Goal: Transaction & Acquisition: Purchase product/service

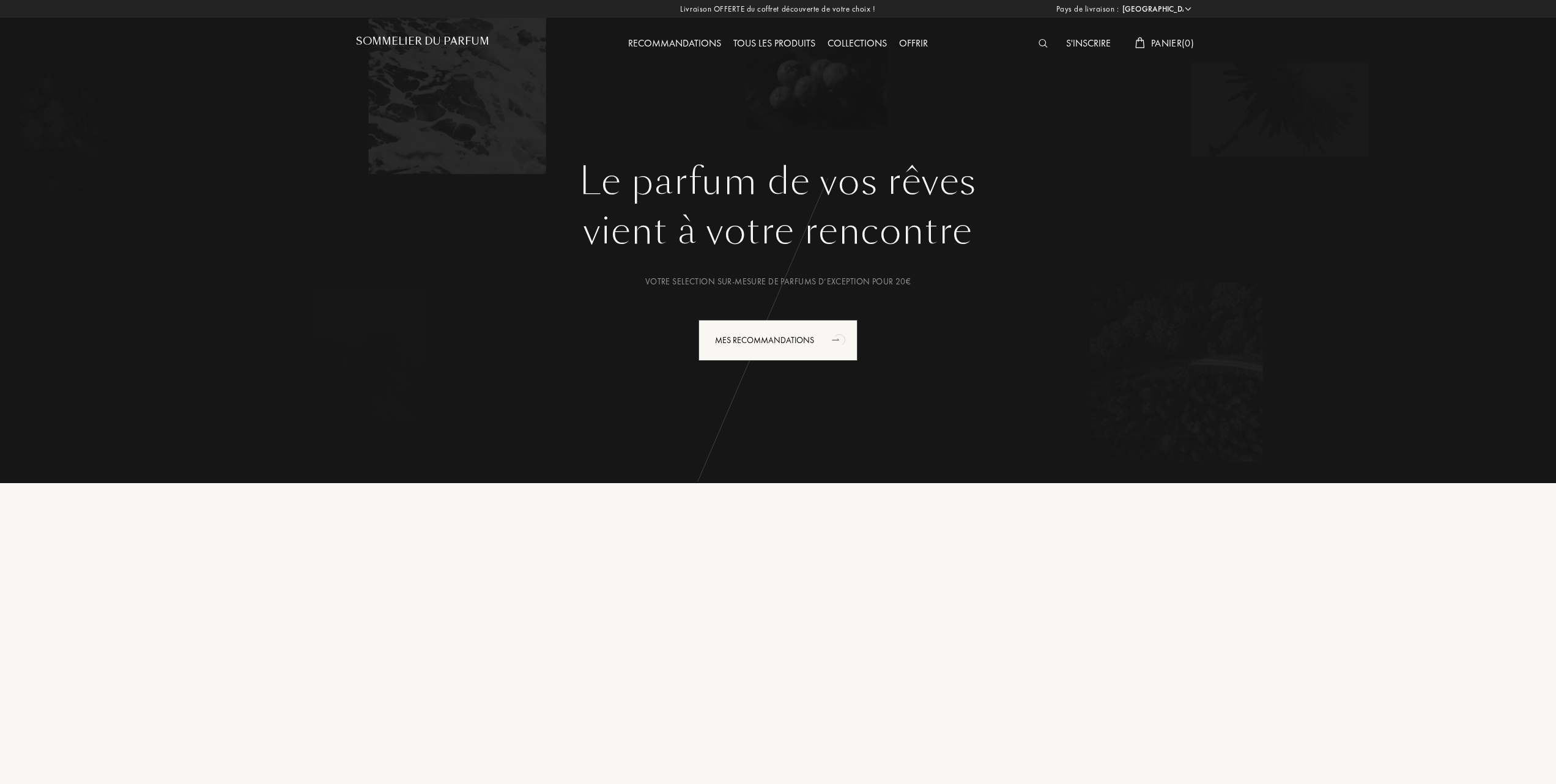
select select "FR"
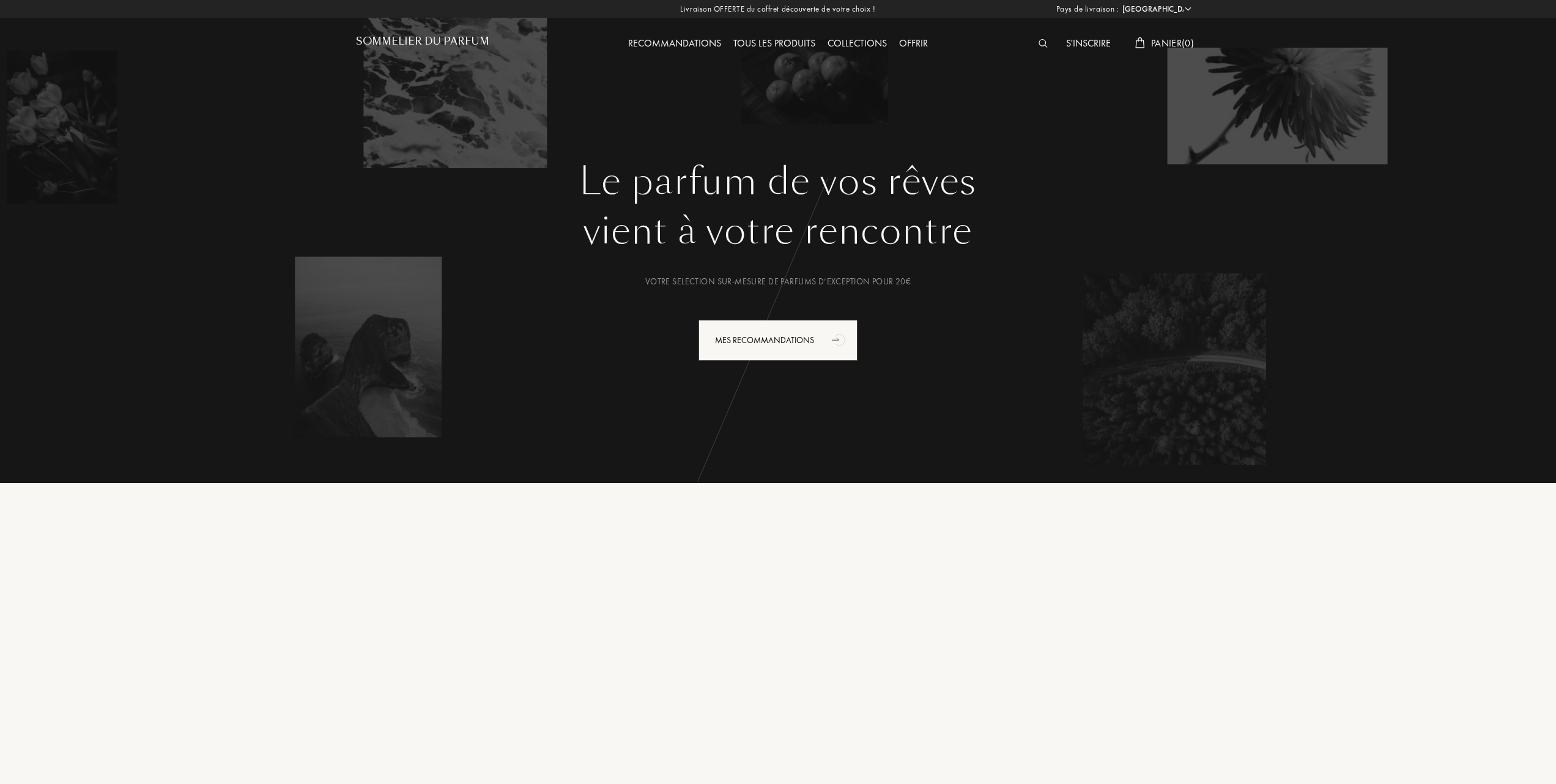
click at [853, 42] on div "Collections" at bounding box center [857, 44] width 71 height 16
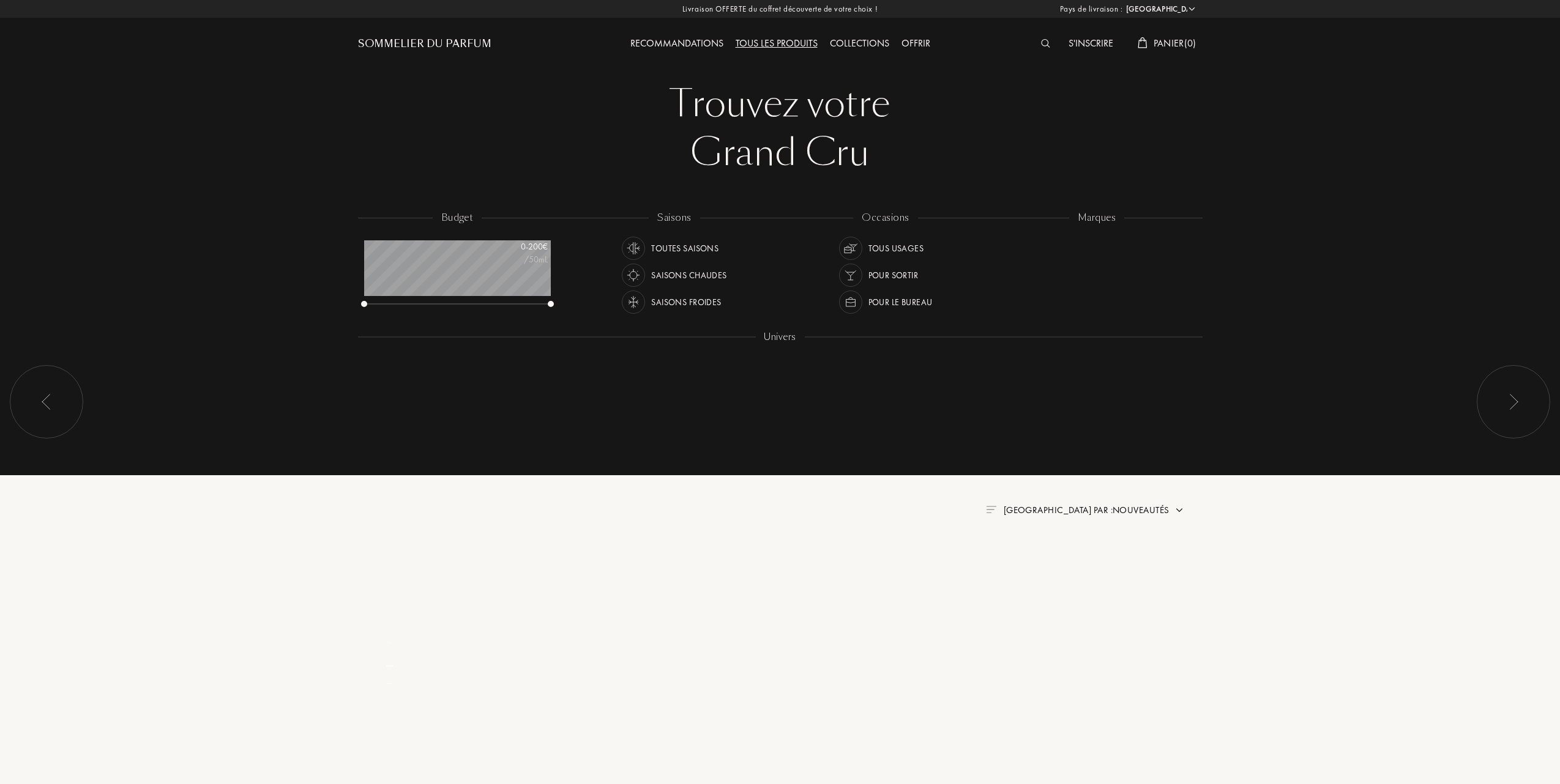
select select "FR"
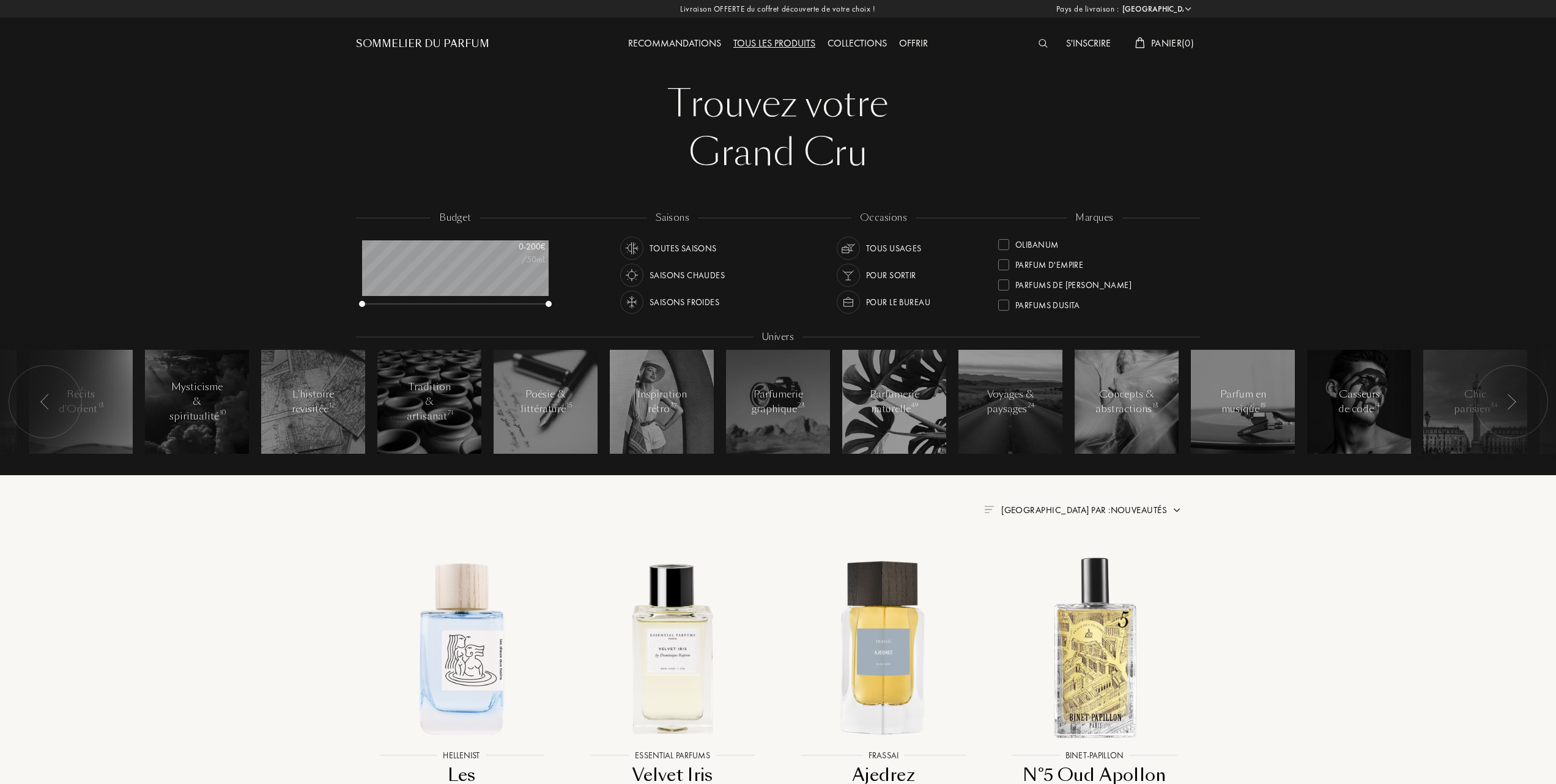
click at [1003, 260] on div at bounding box center [1004, 265] width 11 height 11
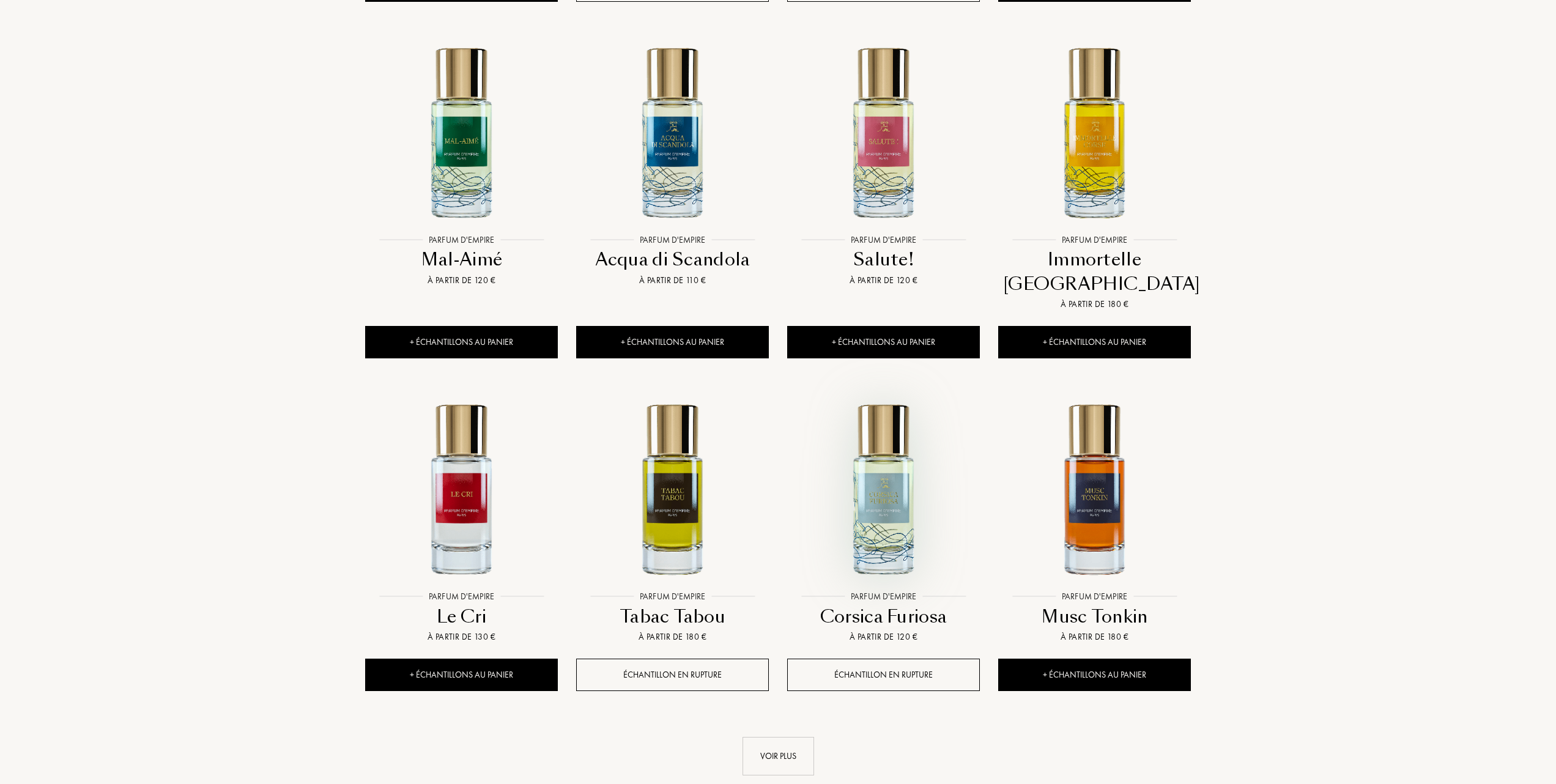
scroll to position [978, 0]
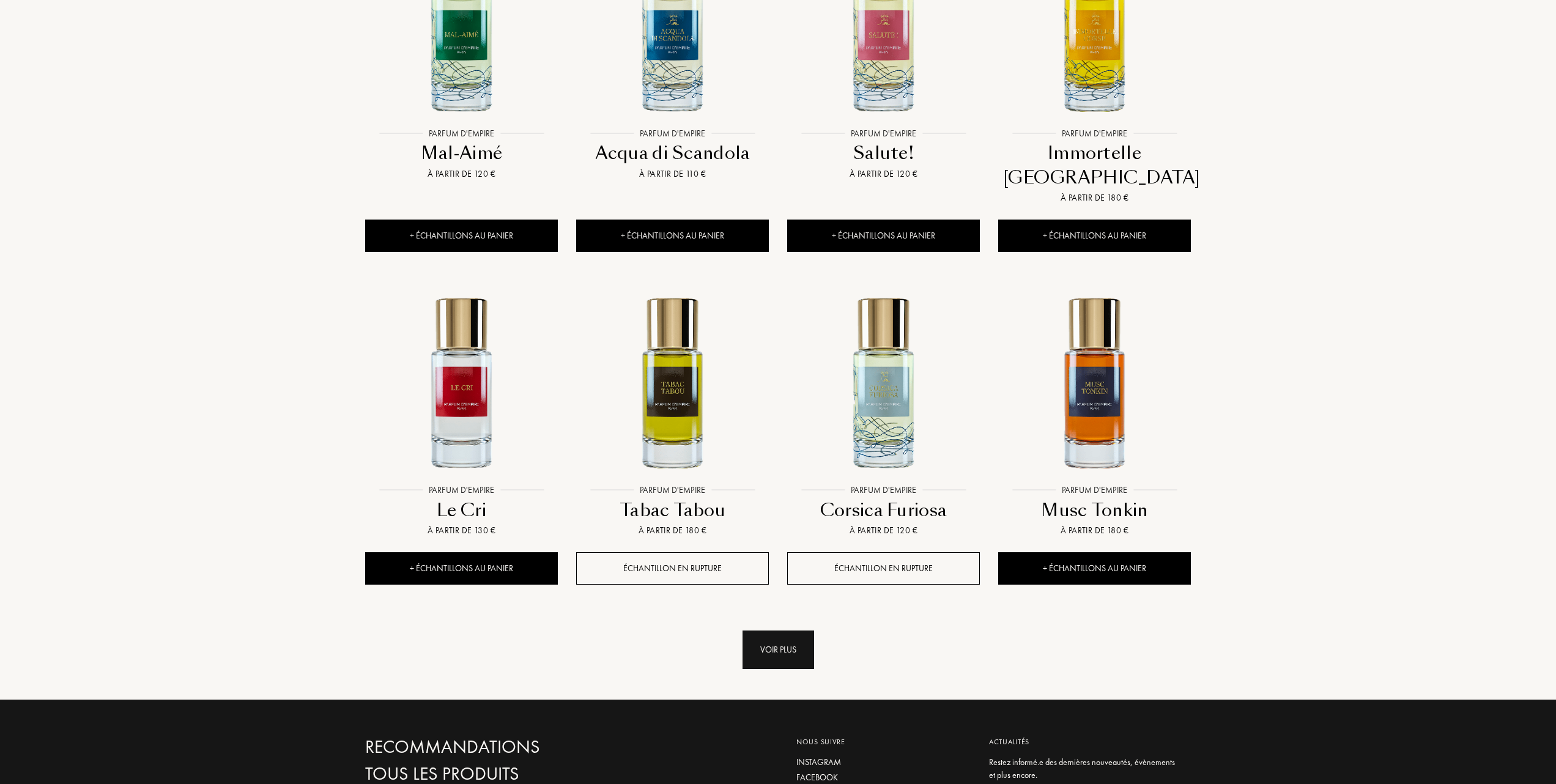
click at [781, 631] on div "Voir plus" at bounding box center [778, 650] width 71 height 39
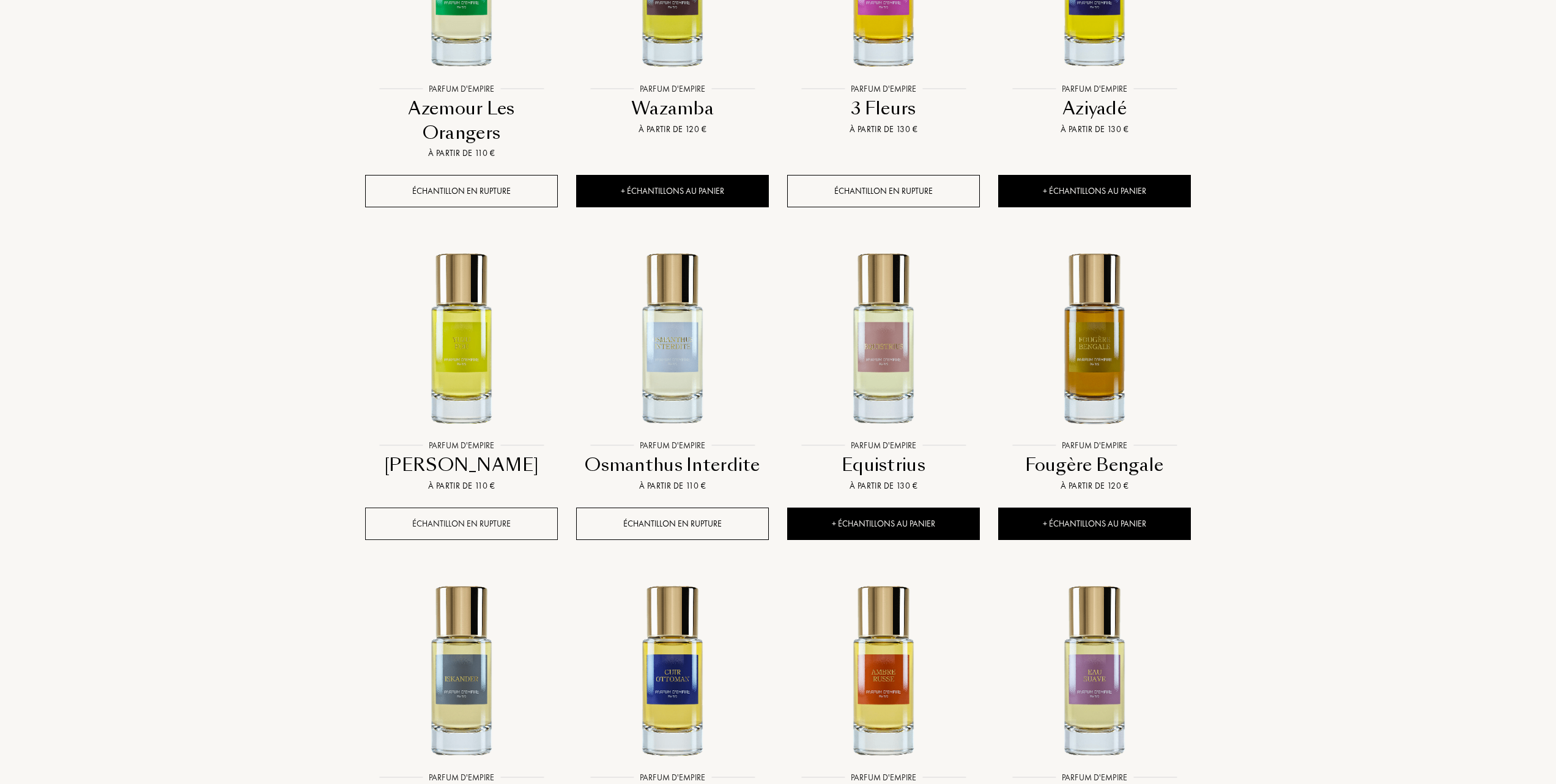
scroll to position [1793, 0]
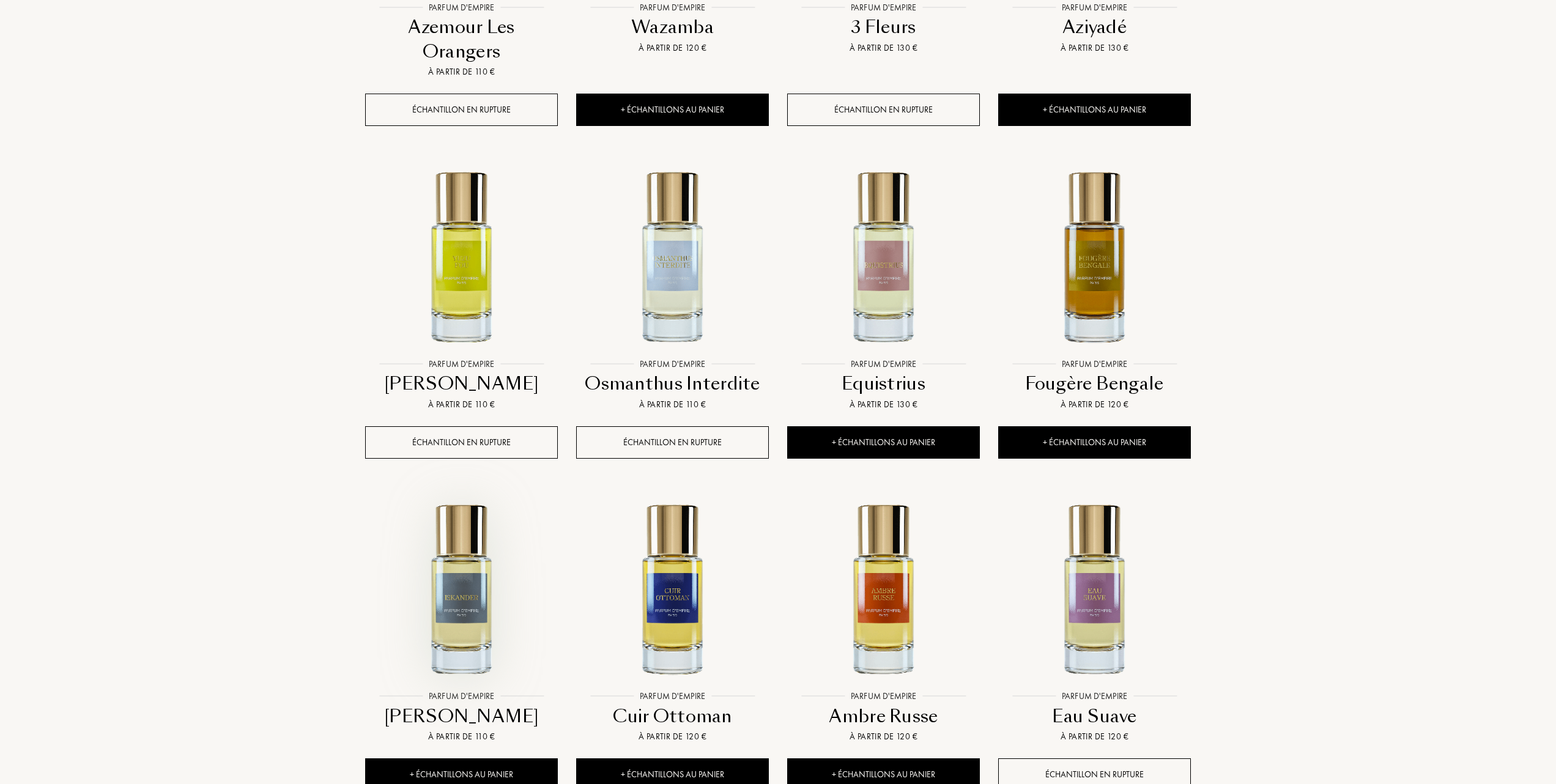
click at [463, 570] on img at bounding box center [461, 588] width 191 height 190
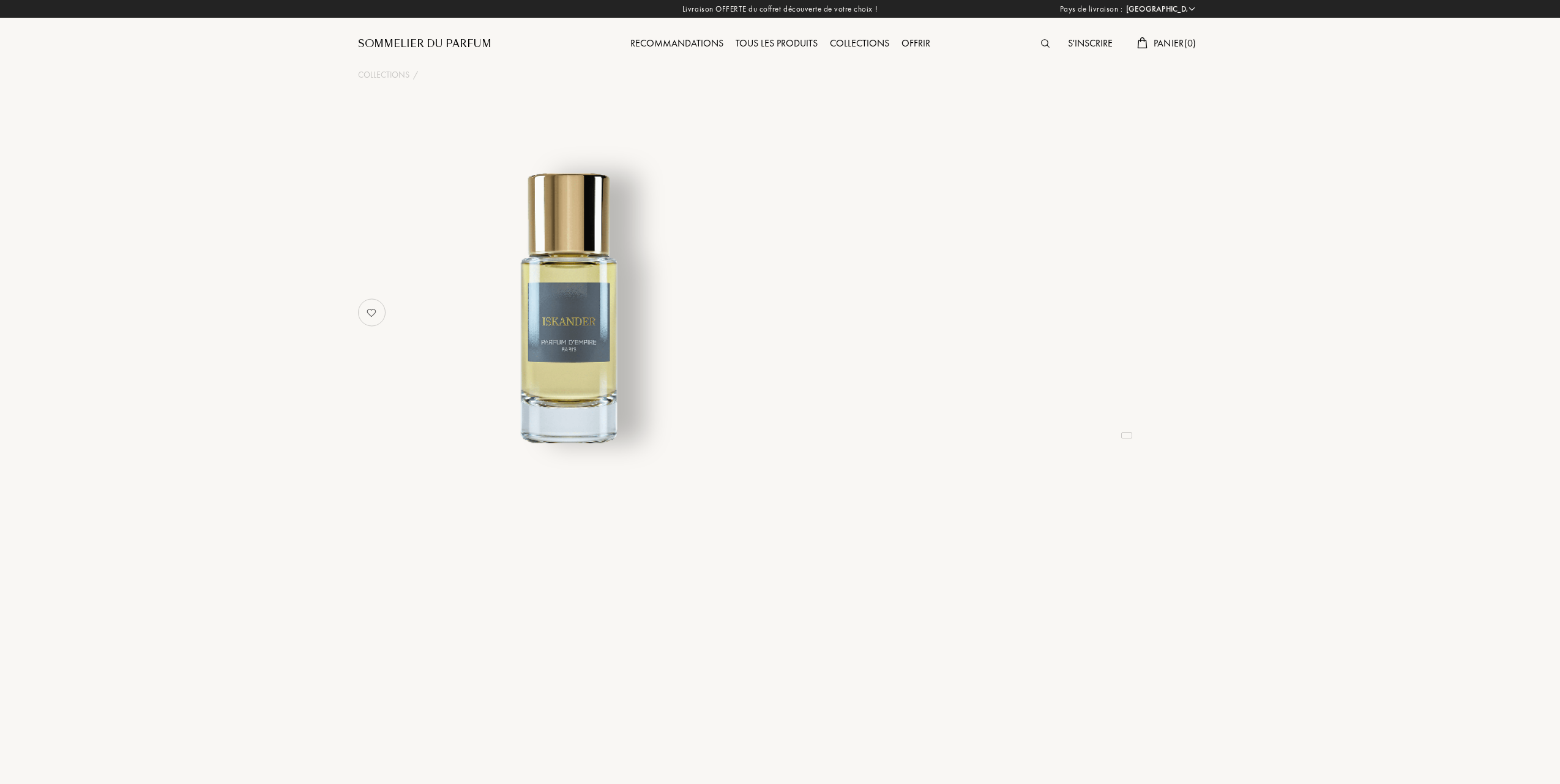
select select "FR"
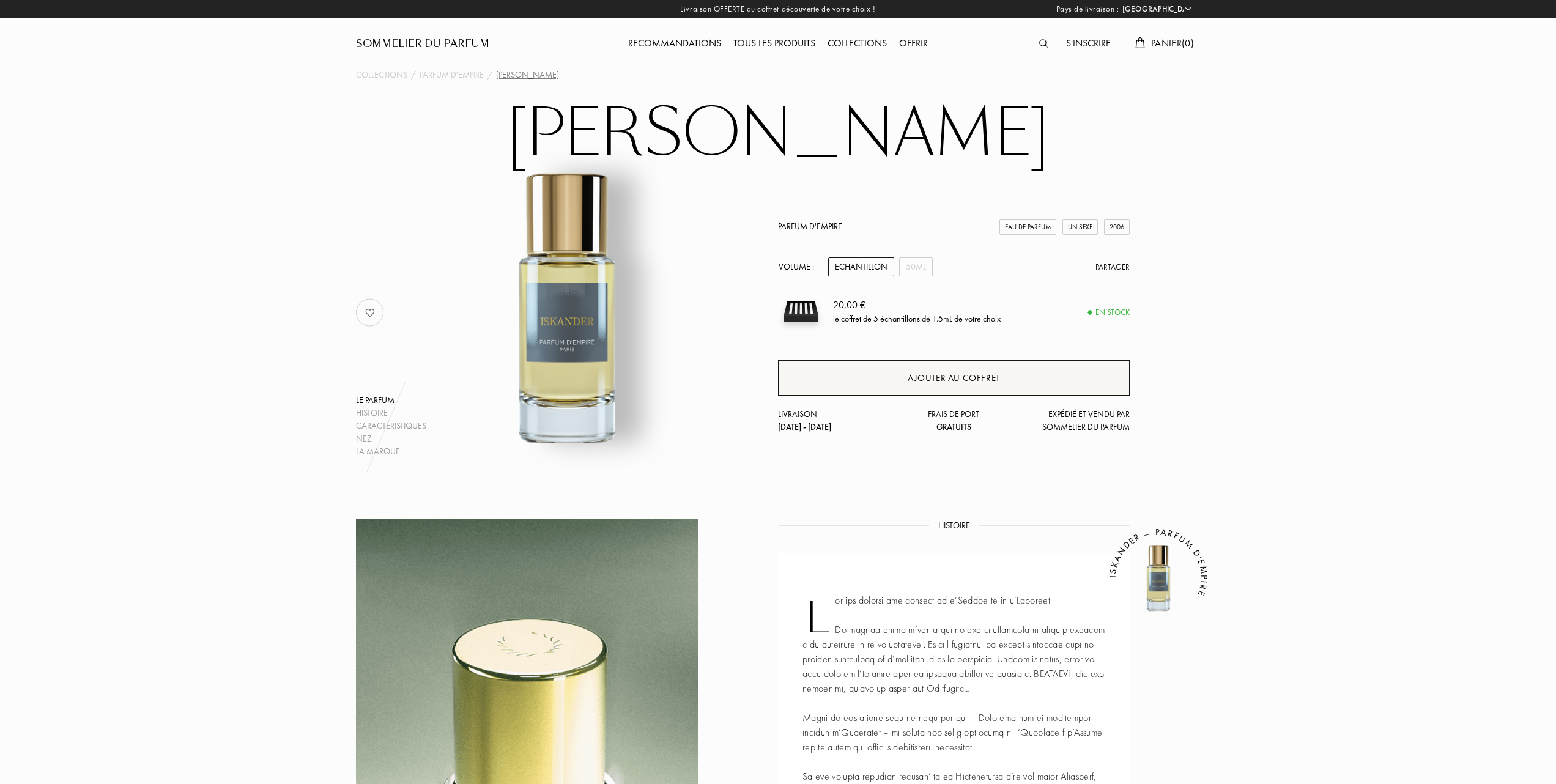
click at [944, 376] on div "Ajouter au coffret" at bounding box center [954, 378] width 92 height 14
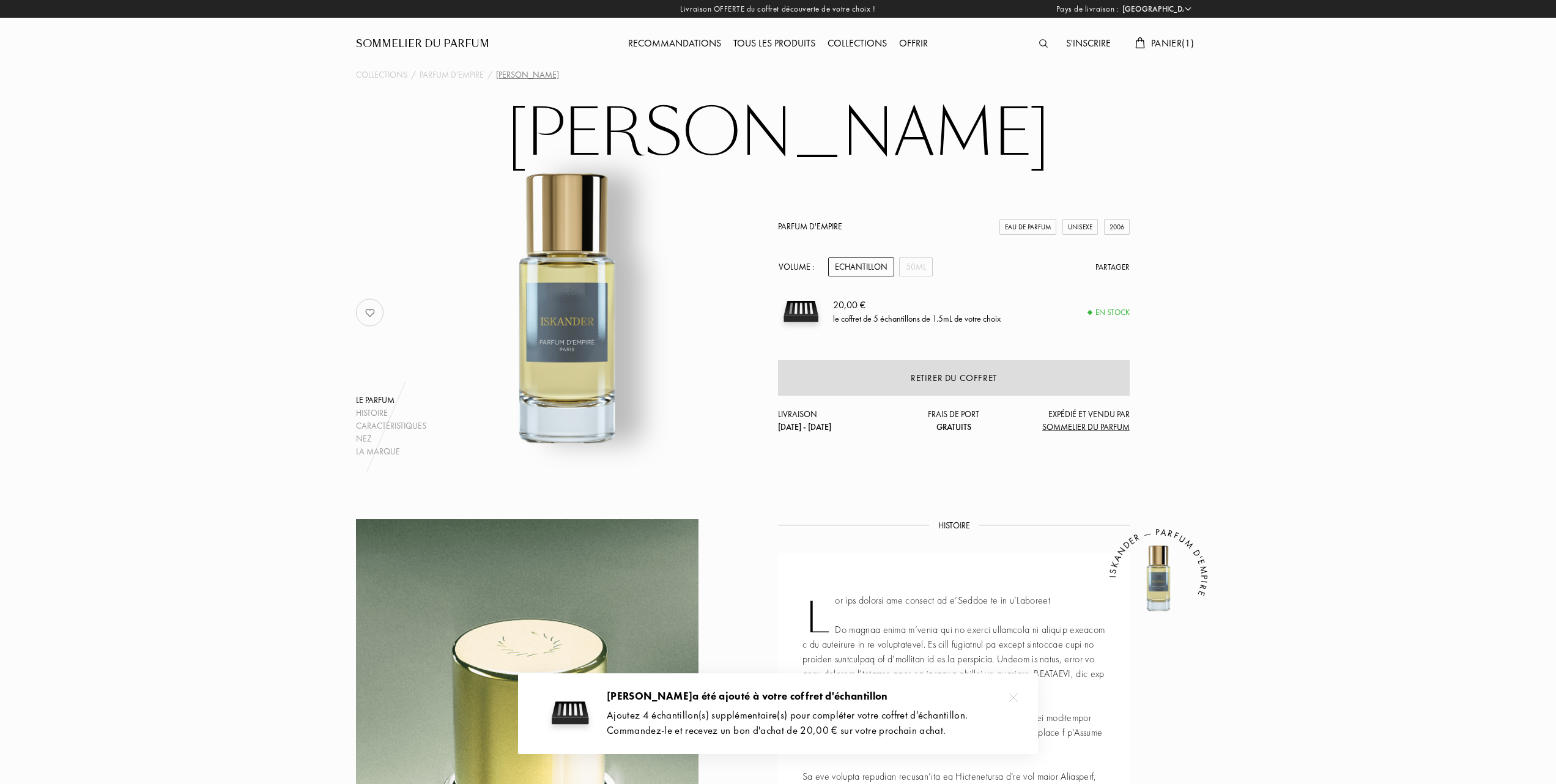
click at [792, 40] on div "Tous les produits" at bounding box center [775, 44] width 95 height 16
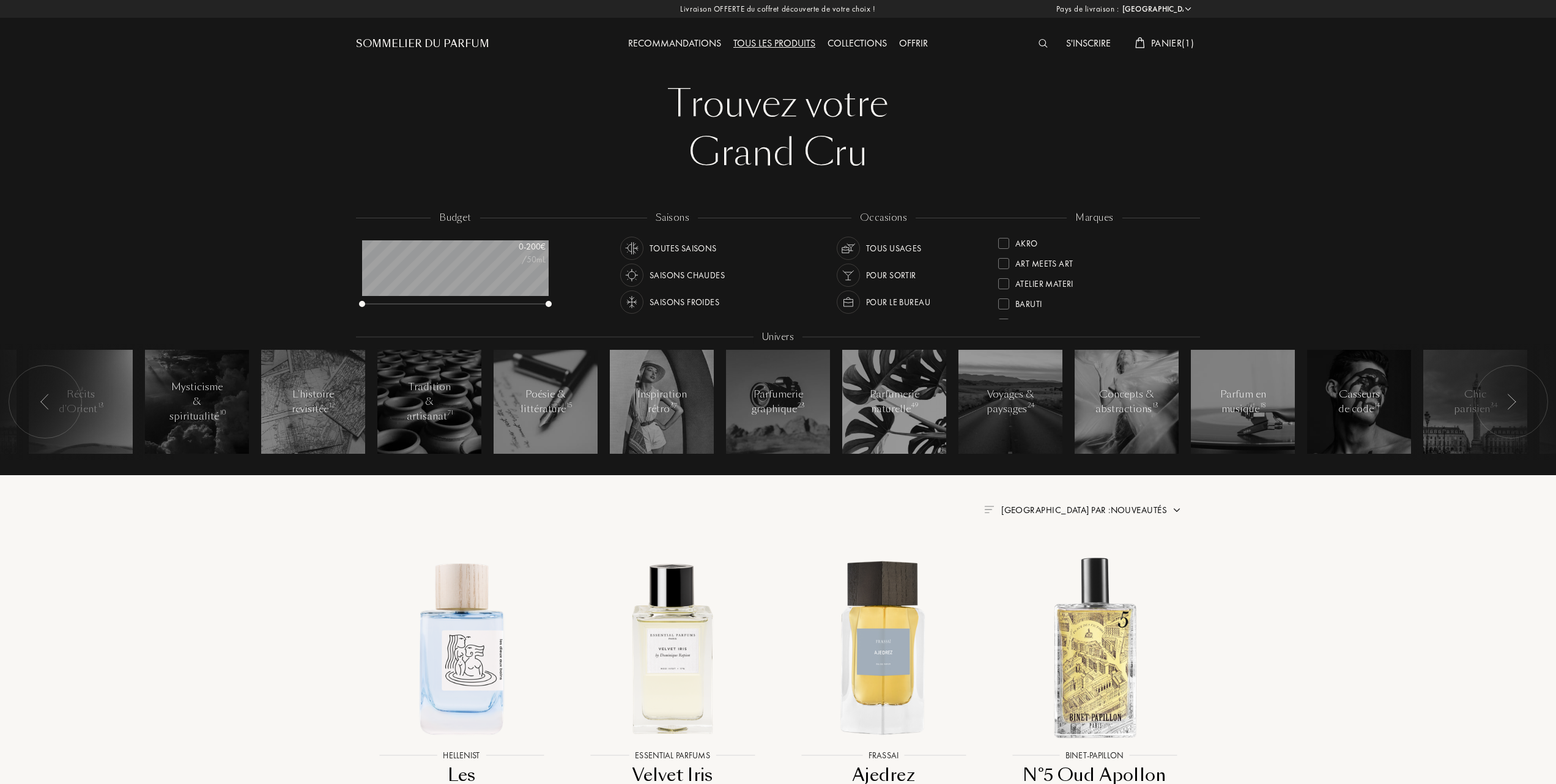
select select "FR"
click at [1006, 281] on div at bounding box center [1004, 283] width 11 height 11
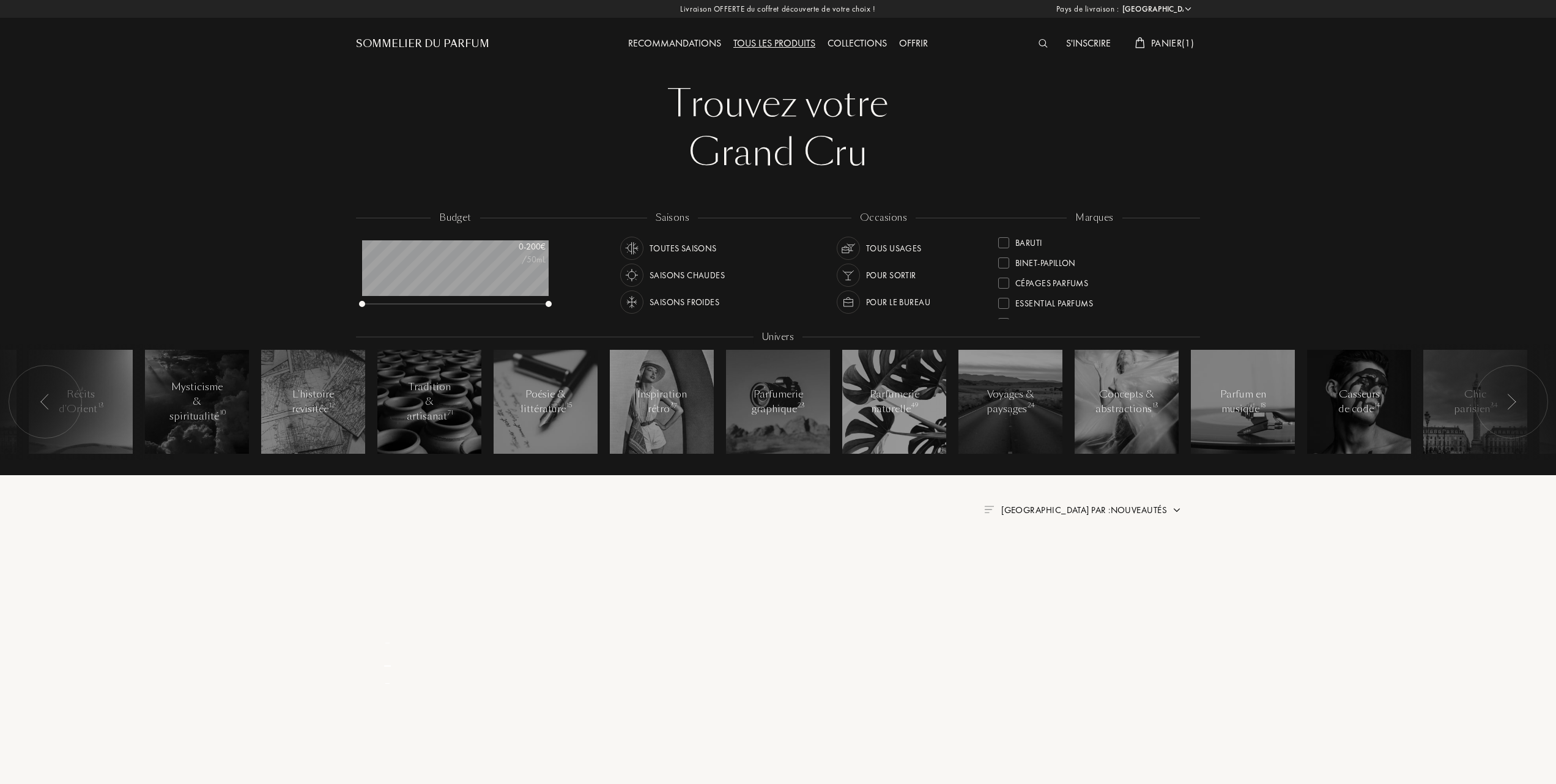
scroll to position [0, 0]
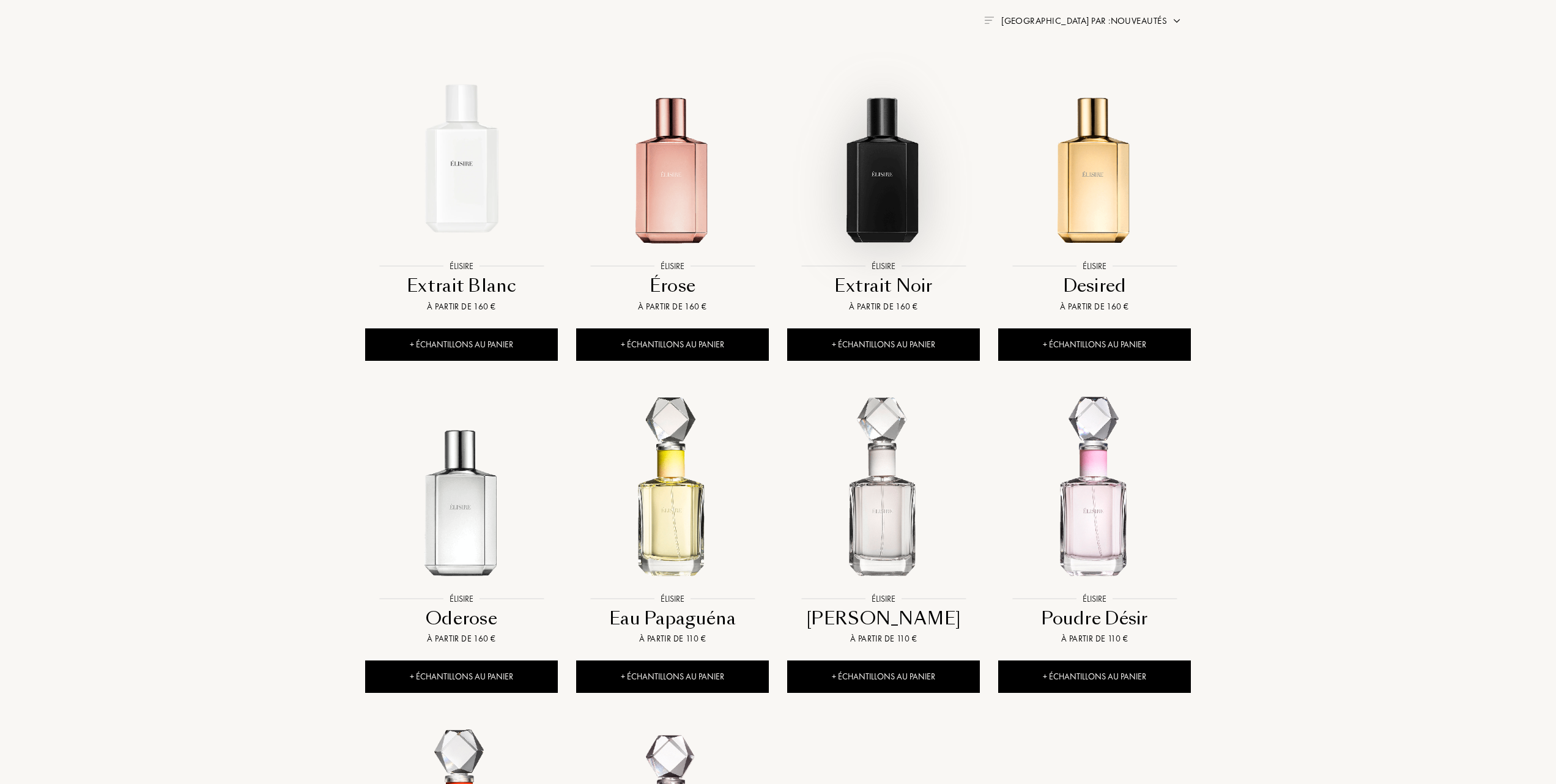
scroll to position [571, 0]
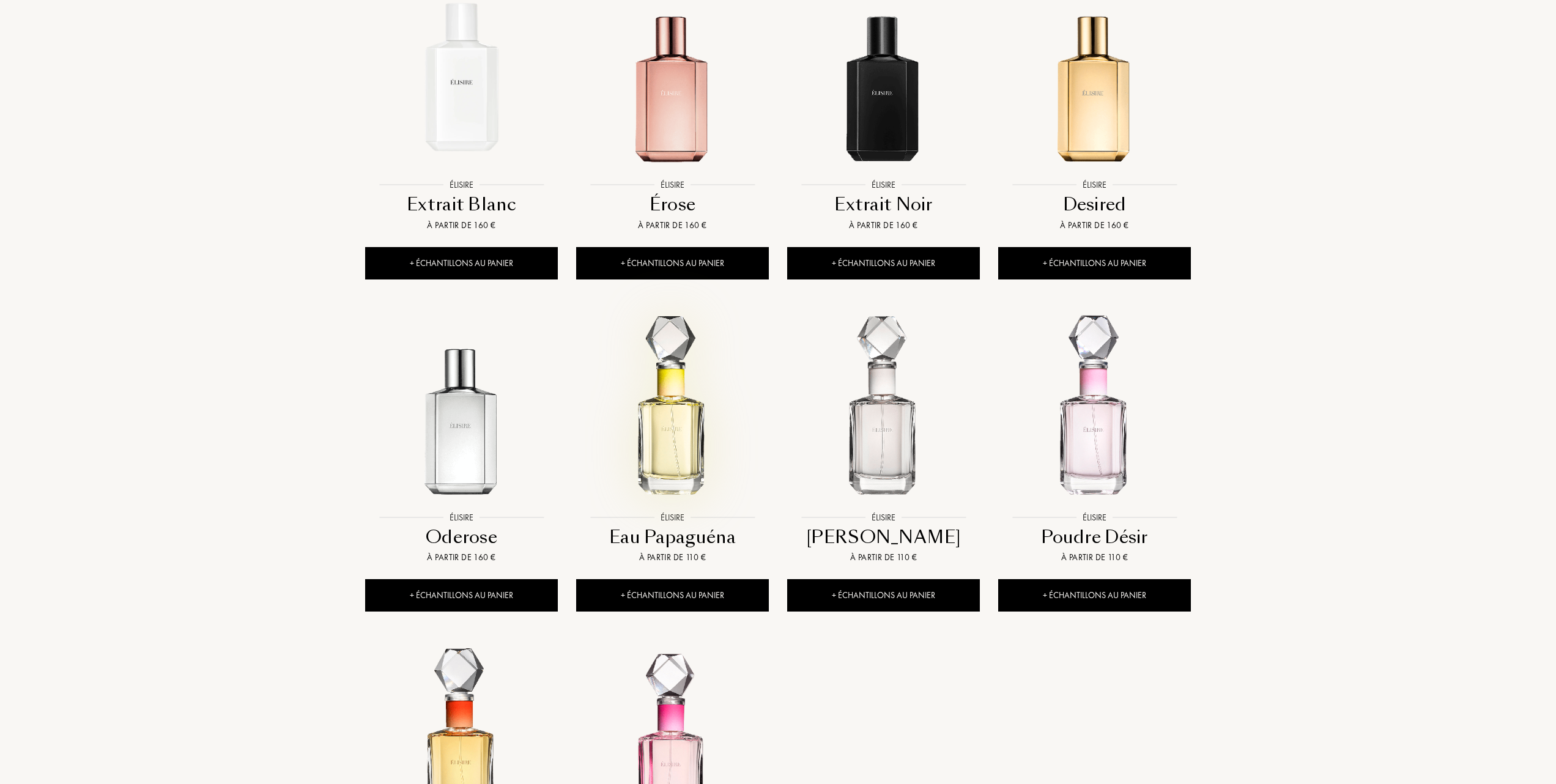
click at [650, 472] on img at bounding box center [673, 410] width 191 height 190
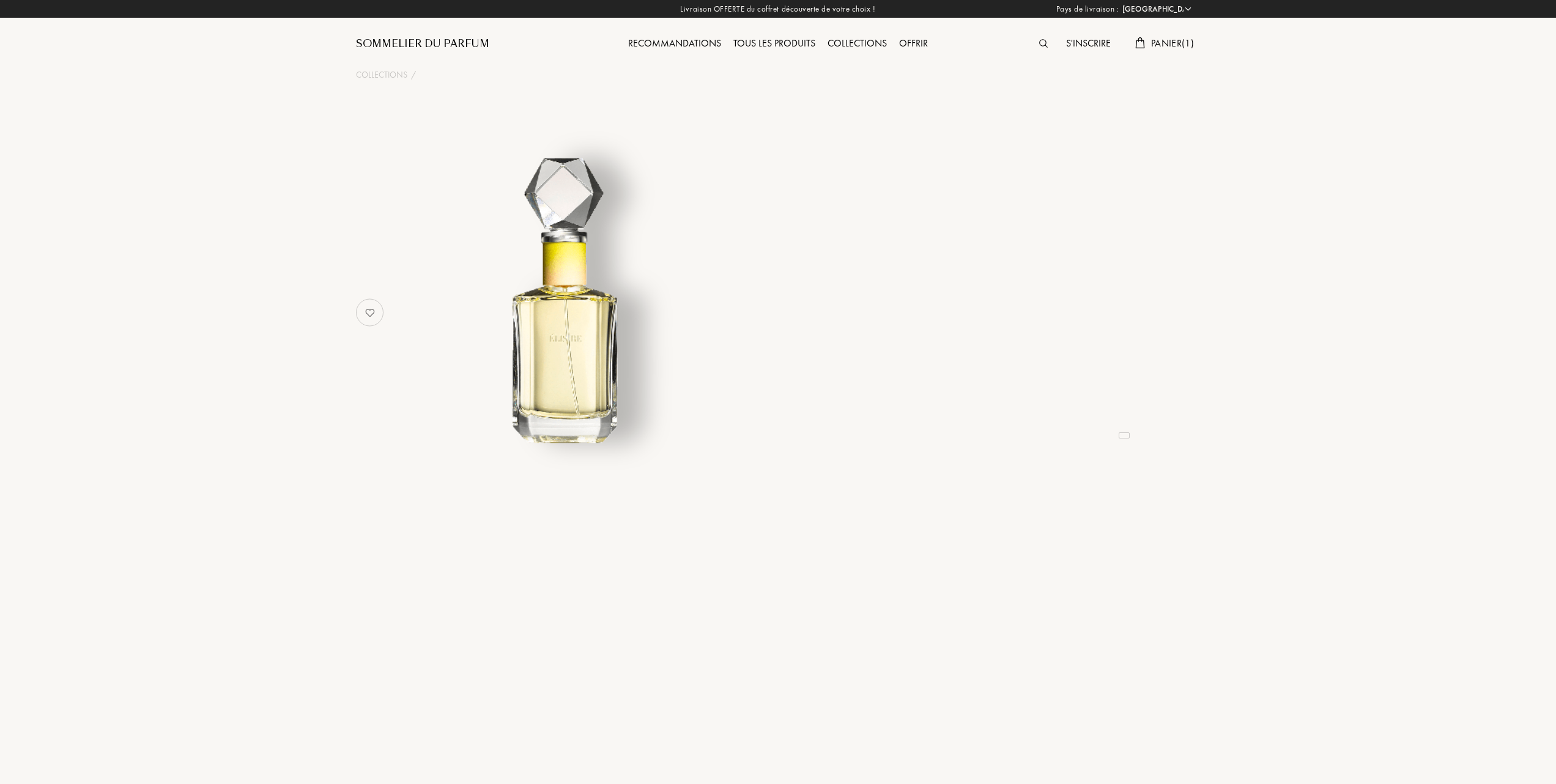
select select "FR"
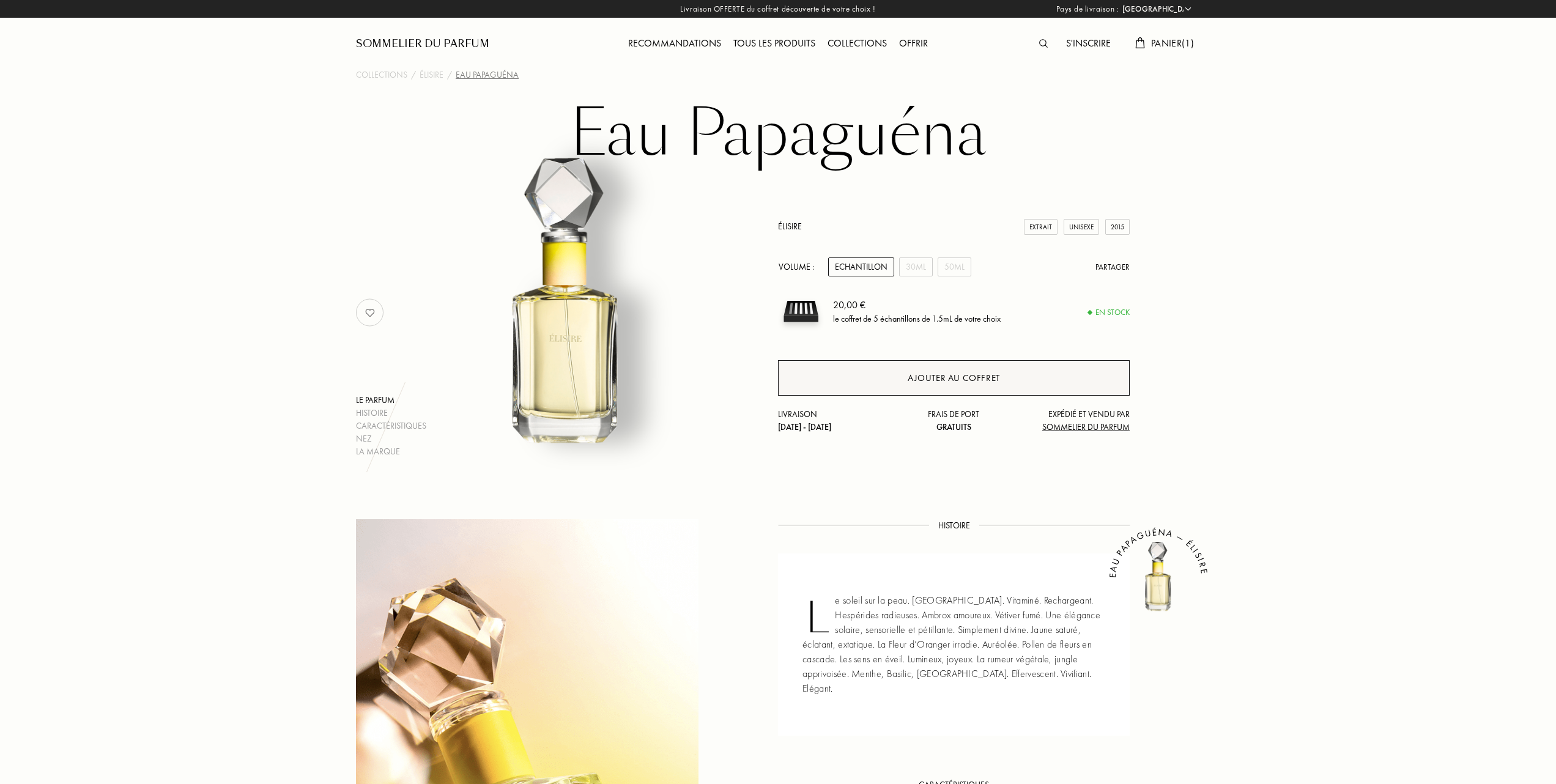
click at [892, 382] on div "Ajouter au coffret" at bounding box center [954, 378] width 352 height 36
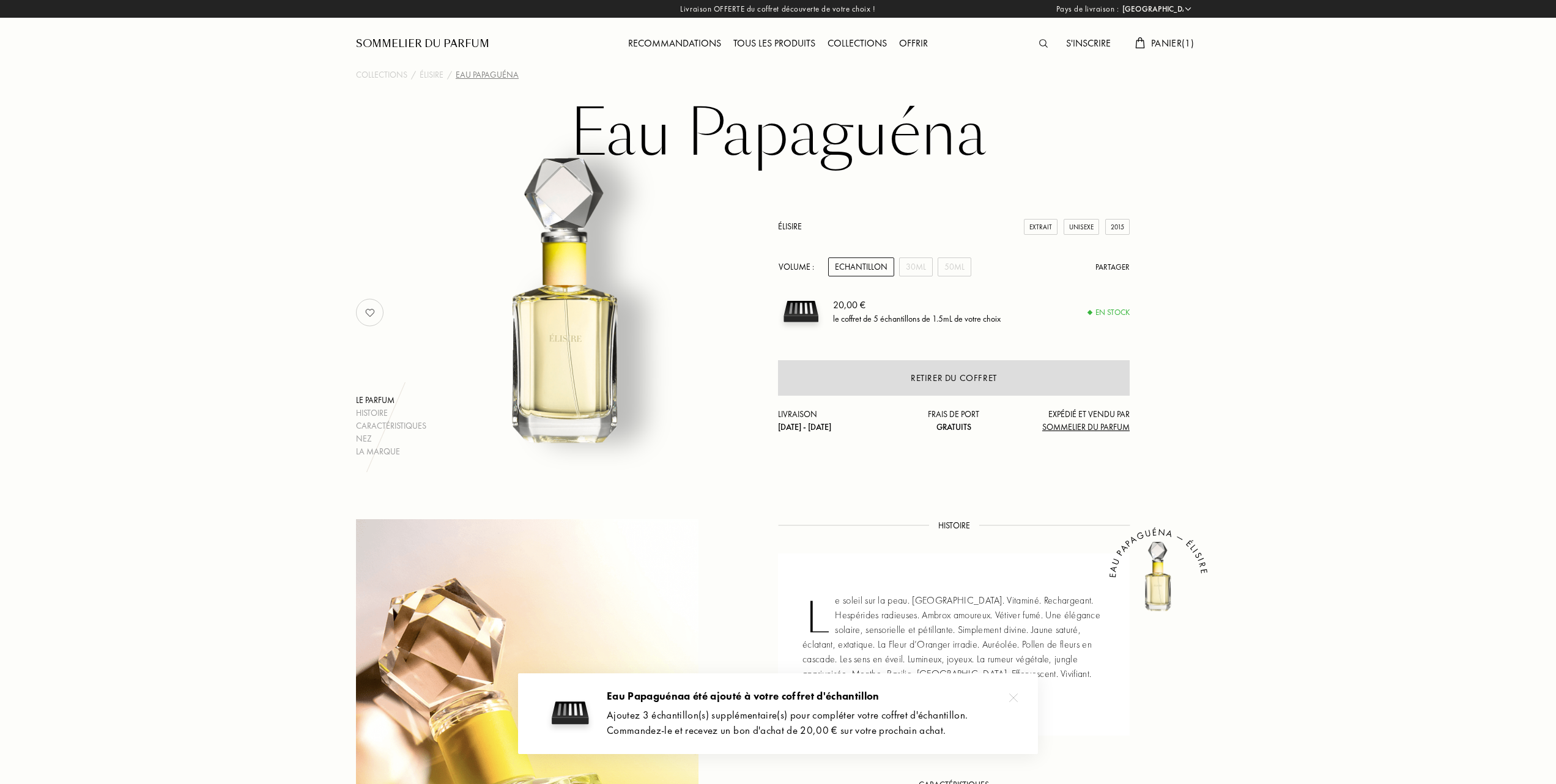
click at [1153, 37] on span "Panier ( 1 )" at bounding box center [1173, 42] width 43 height 13
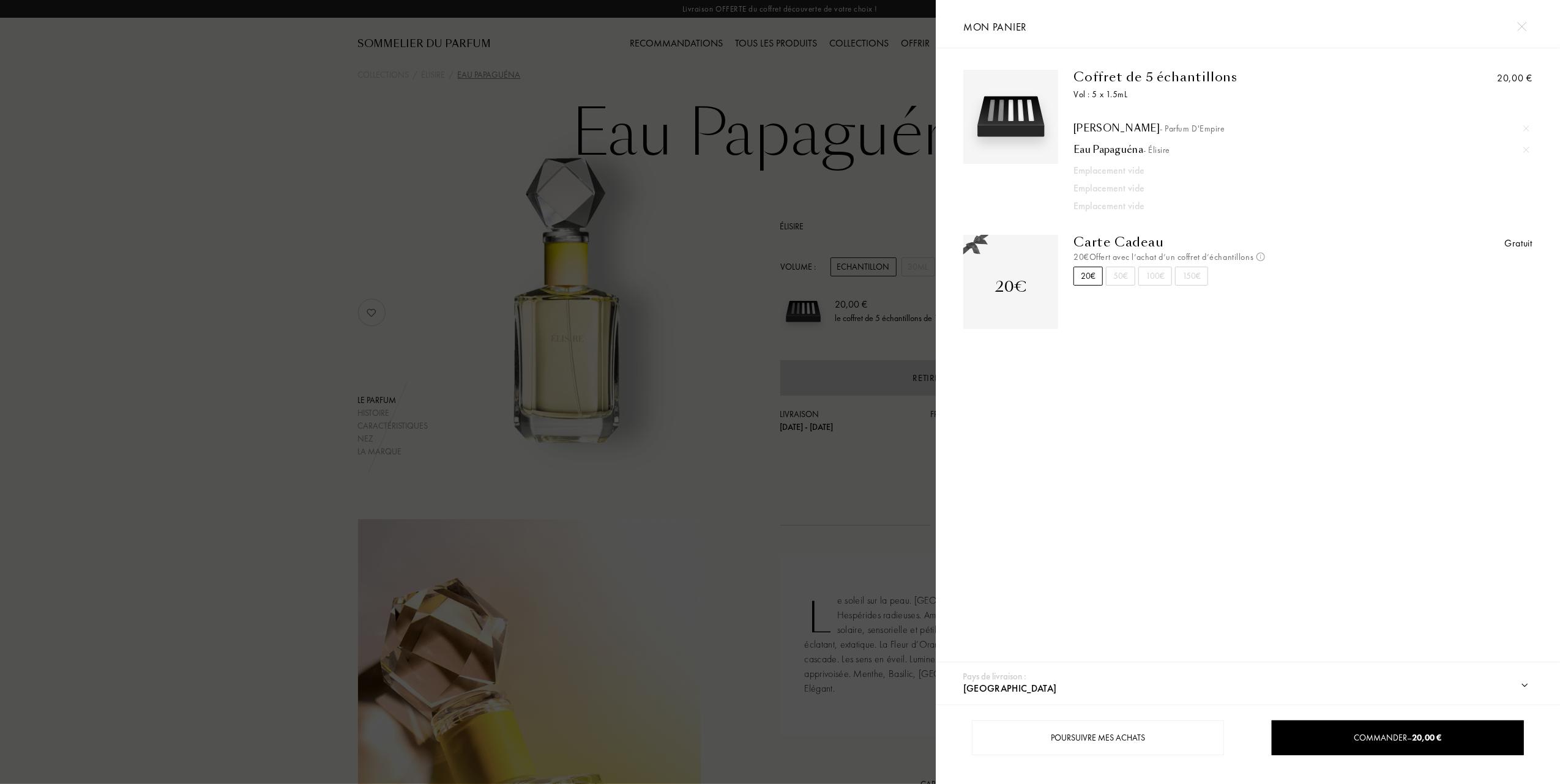
click at [204, 205] on div at bounding box center [467, 392] width 936 height 784
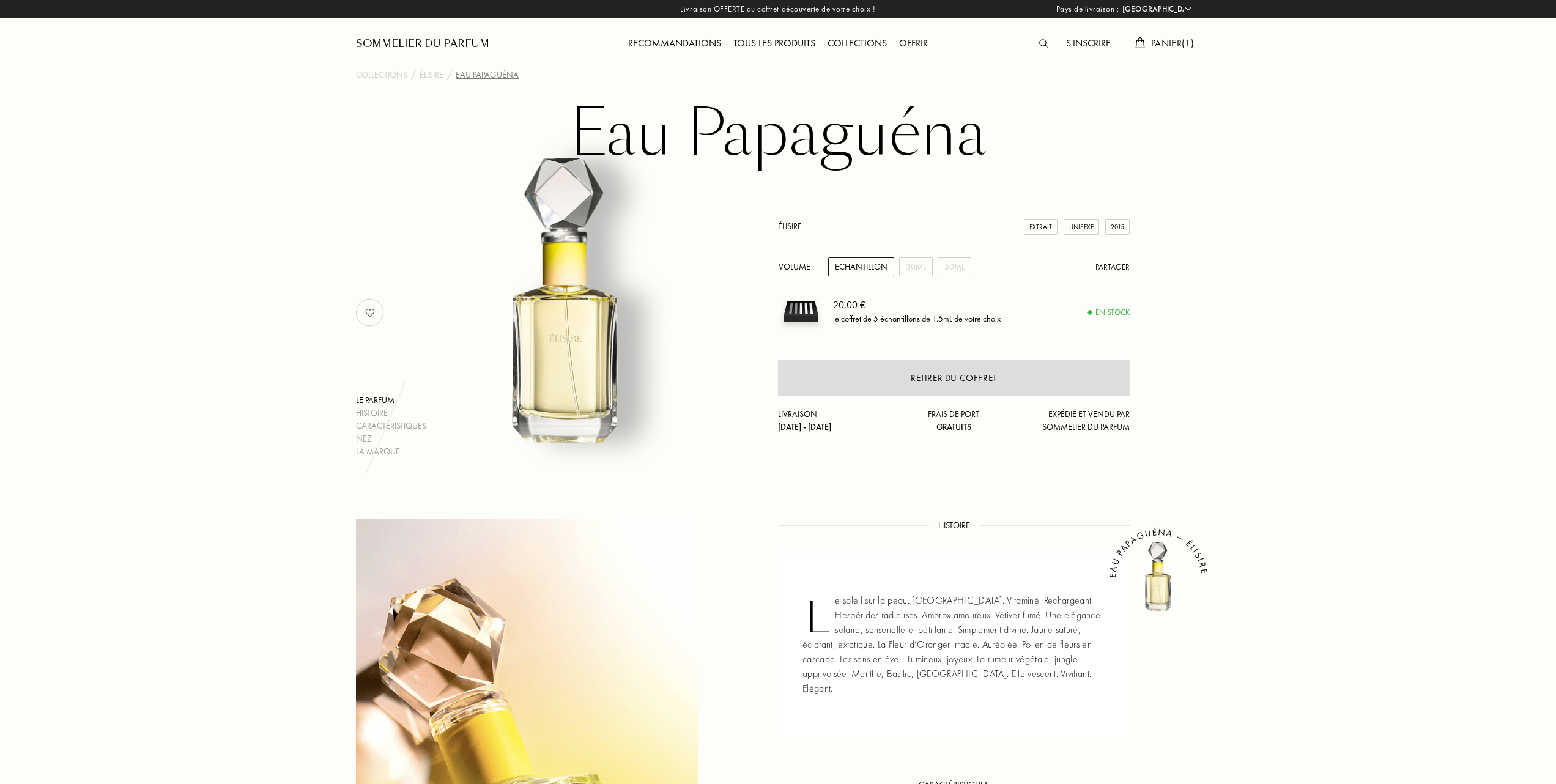
click at [771, 39] on div "Tous les produits" at bounding box center [775, 44] width 95 height 16
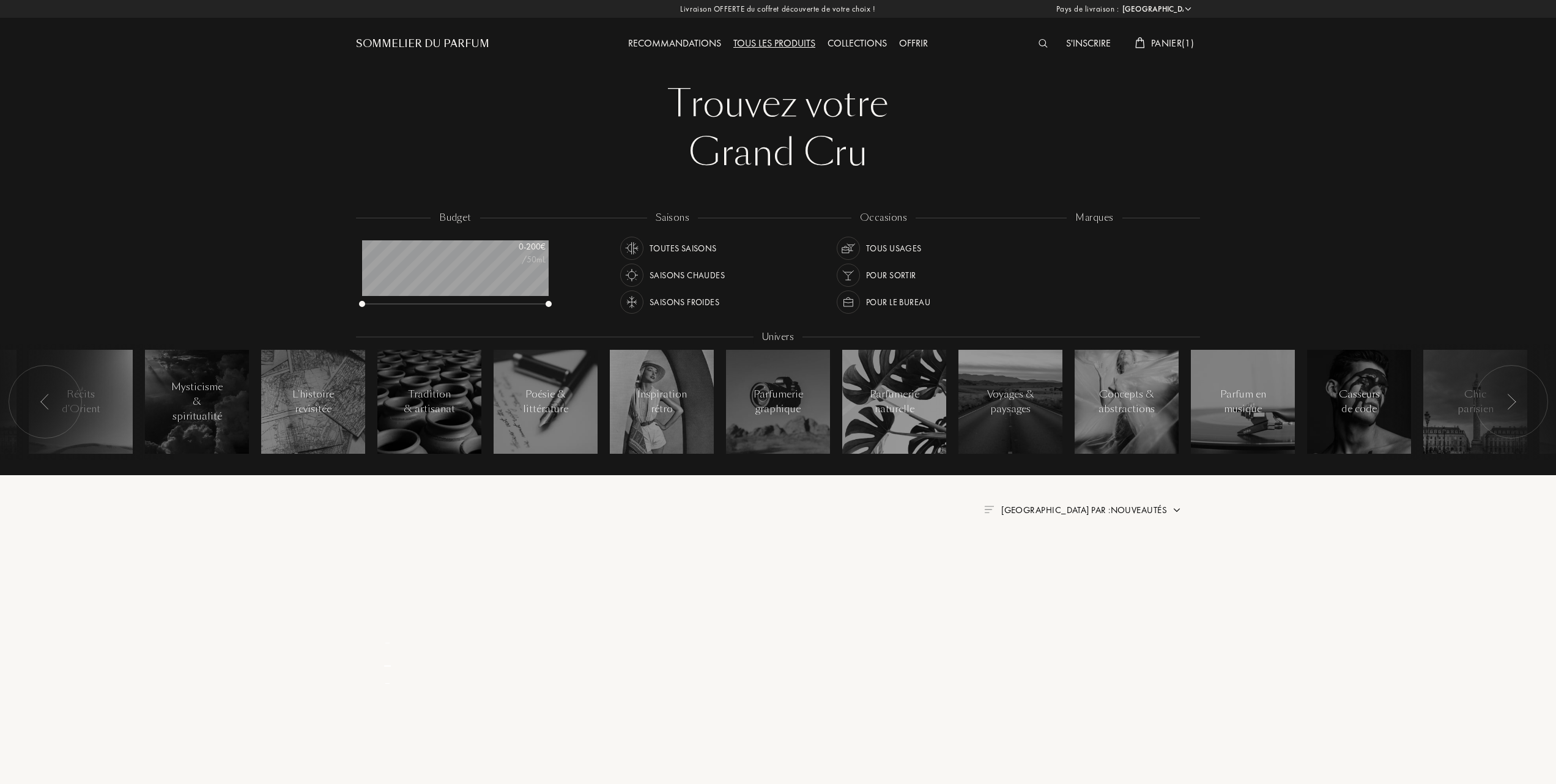
select select "FR"
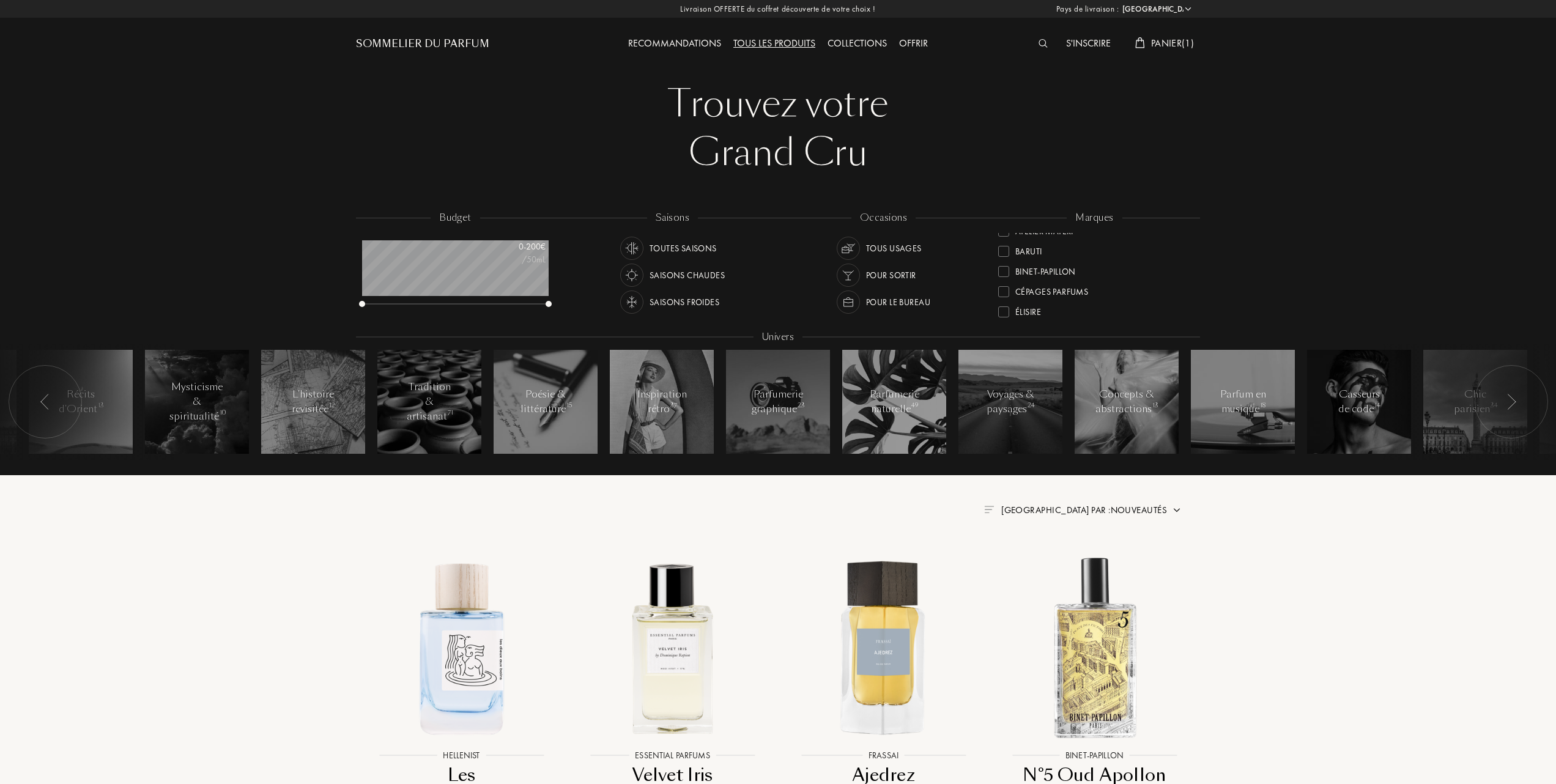
scroll to position [81, 0]
click at [1003, 298] on div at bounding box center [1004, 303] width 11 height 11
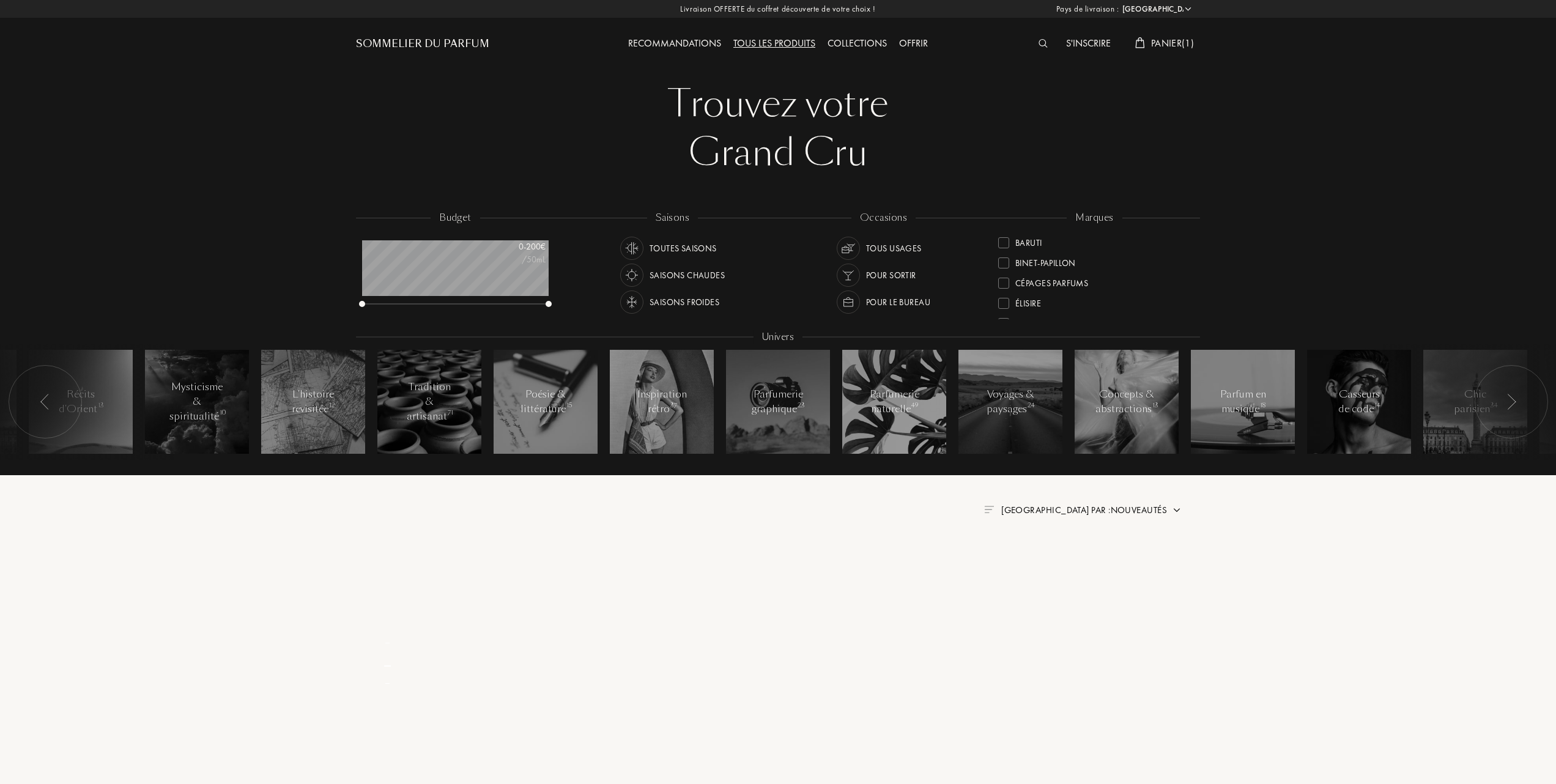
scroll to position [0, 0]
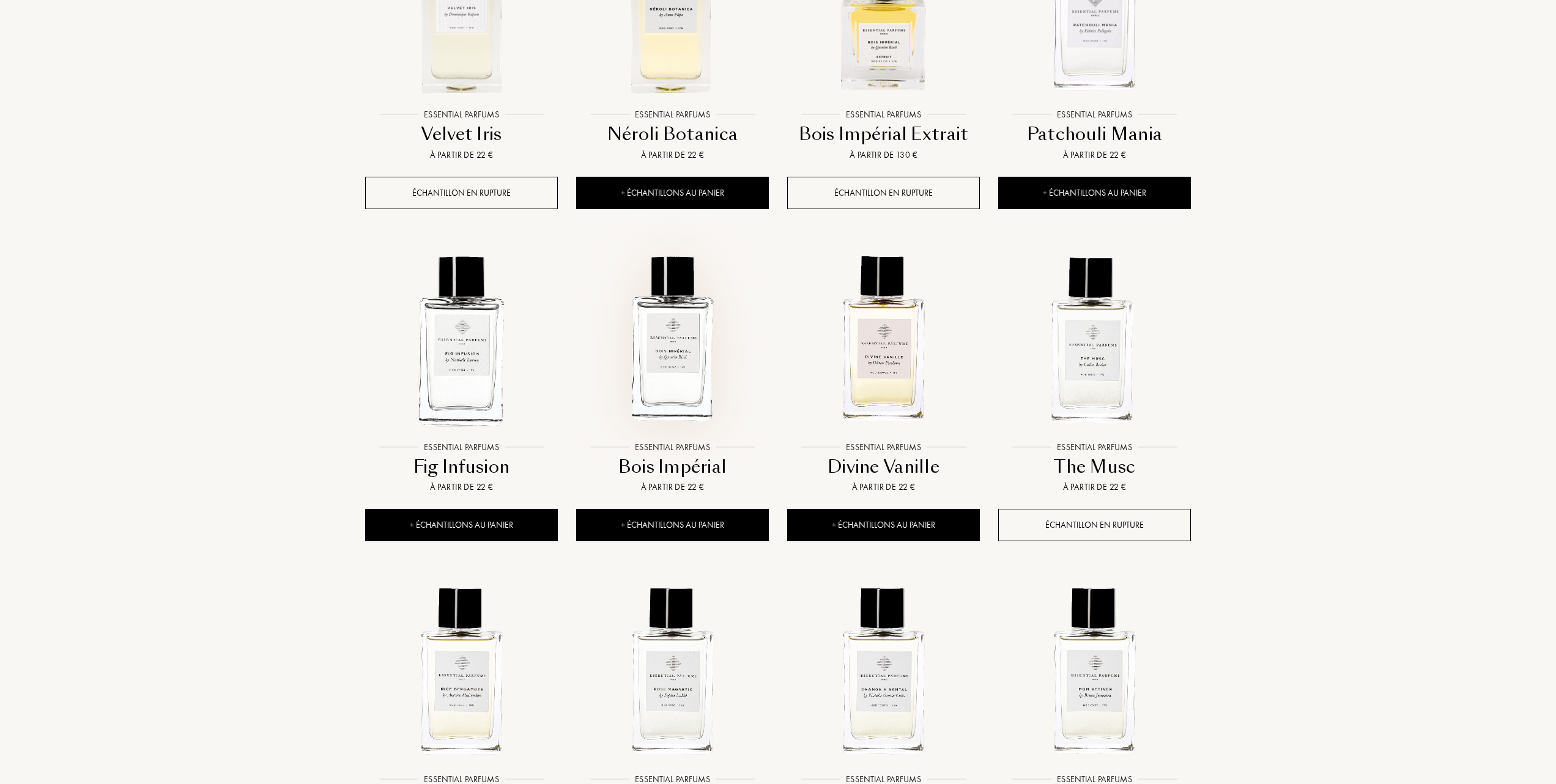
scroll to position [815, 0]
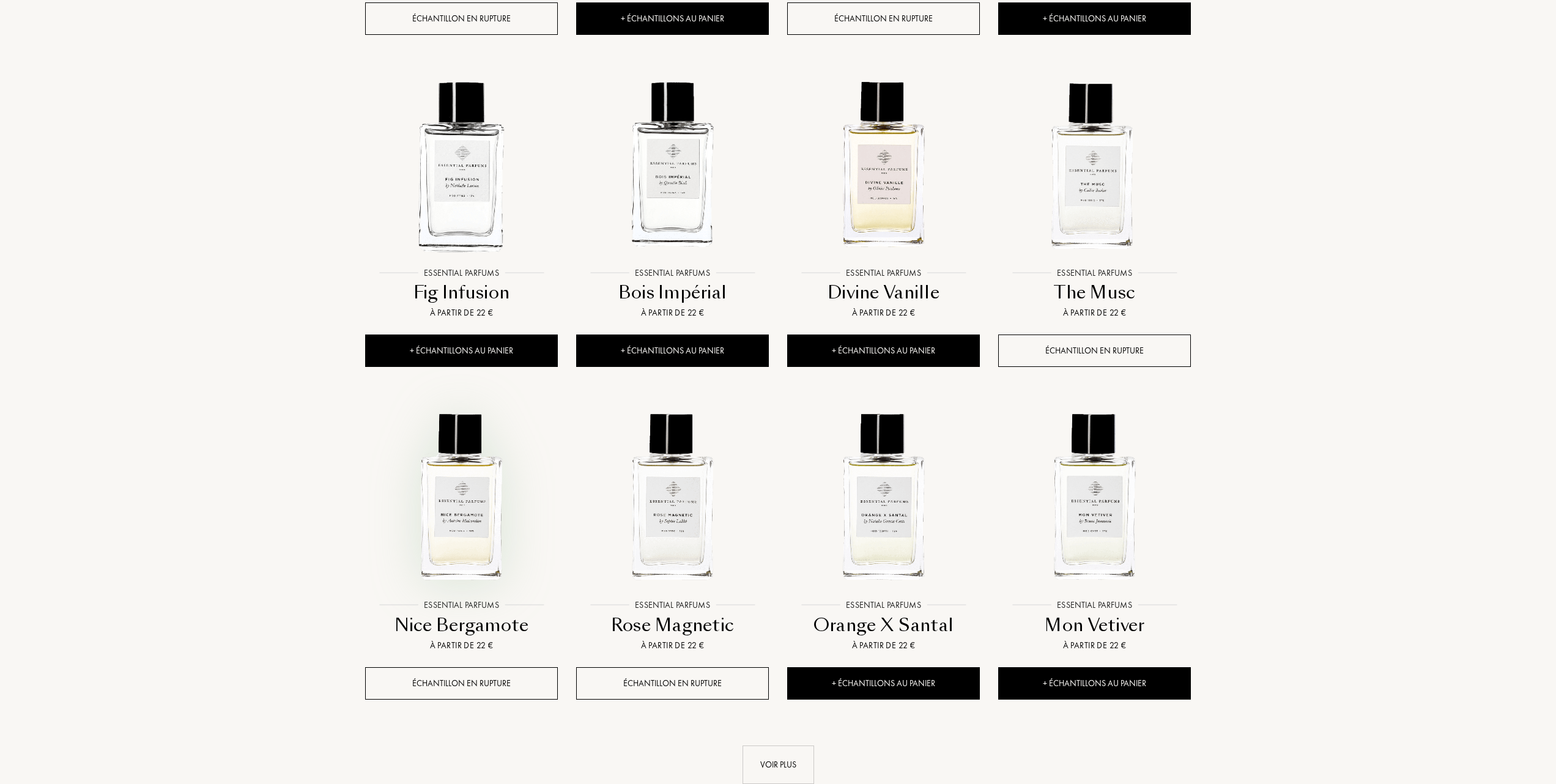
click at [460, 541] on img at bounding box center [461, 497] width 191 height 190
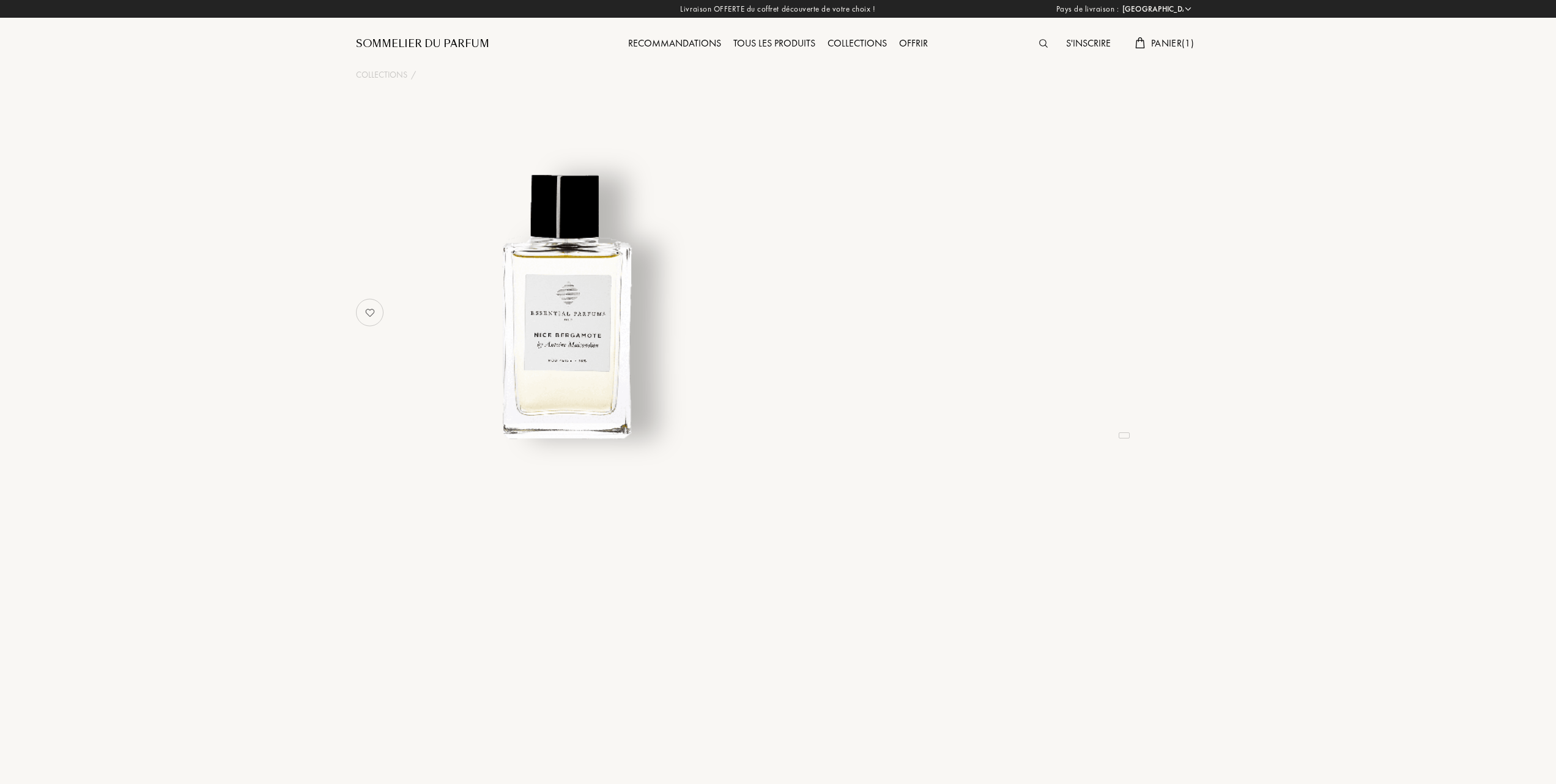
select select "FR"
select select "3"
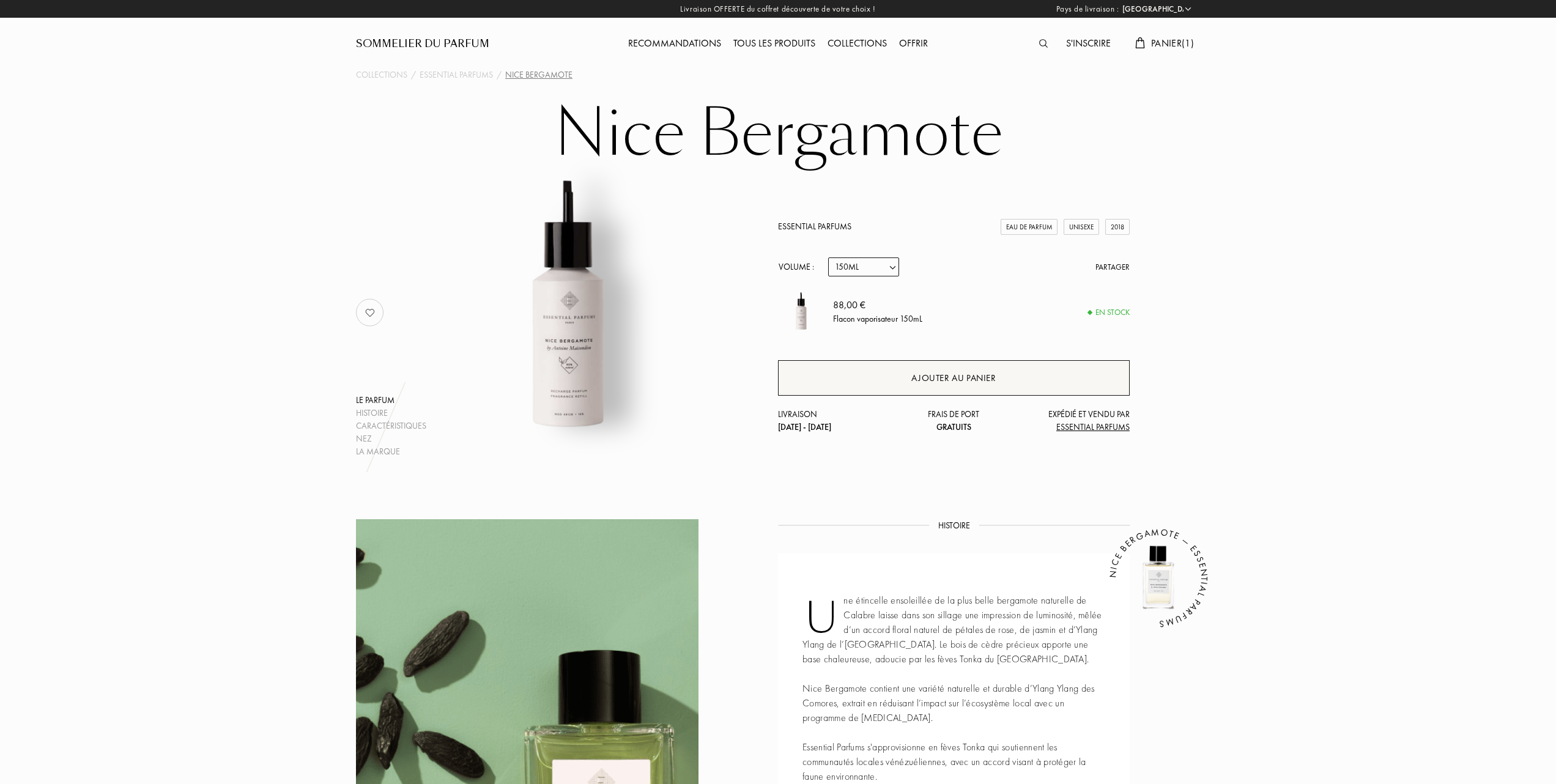
click at [955, 376] on div "Ajouter au panier" at bounding box center [953, 378] width 84 height 14
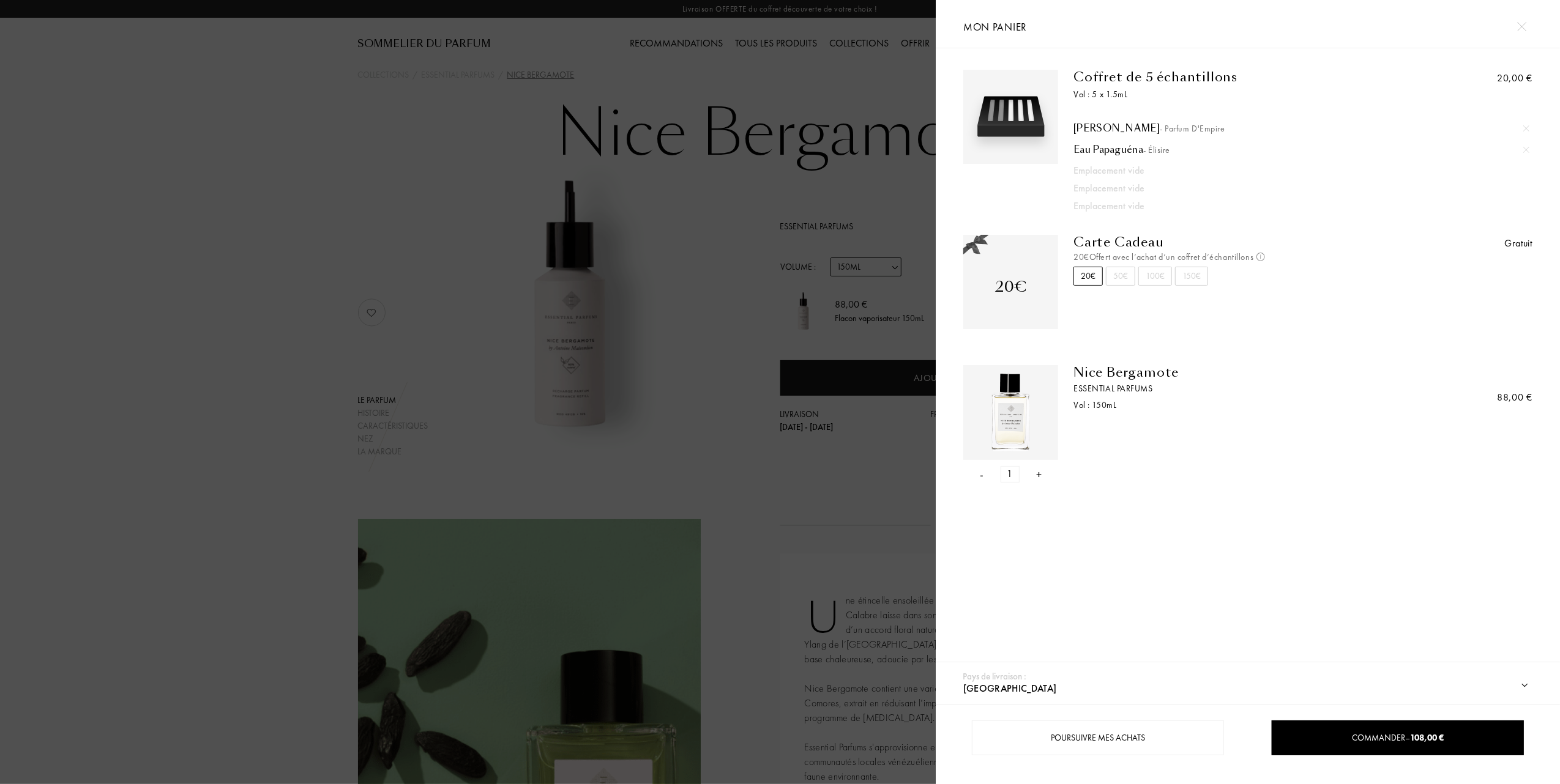
click at [978, 472] on div "- 1 +" at bounding box center [1010, 474] width 95 height 16
click at [982, 475] on div "-" at bounding box center [982, 474] width 4 height 16
click at [703, 411] on div at bounding box center [467, 392] width 936 height 784
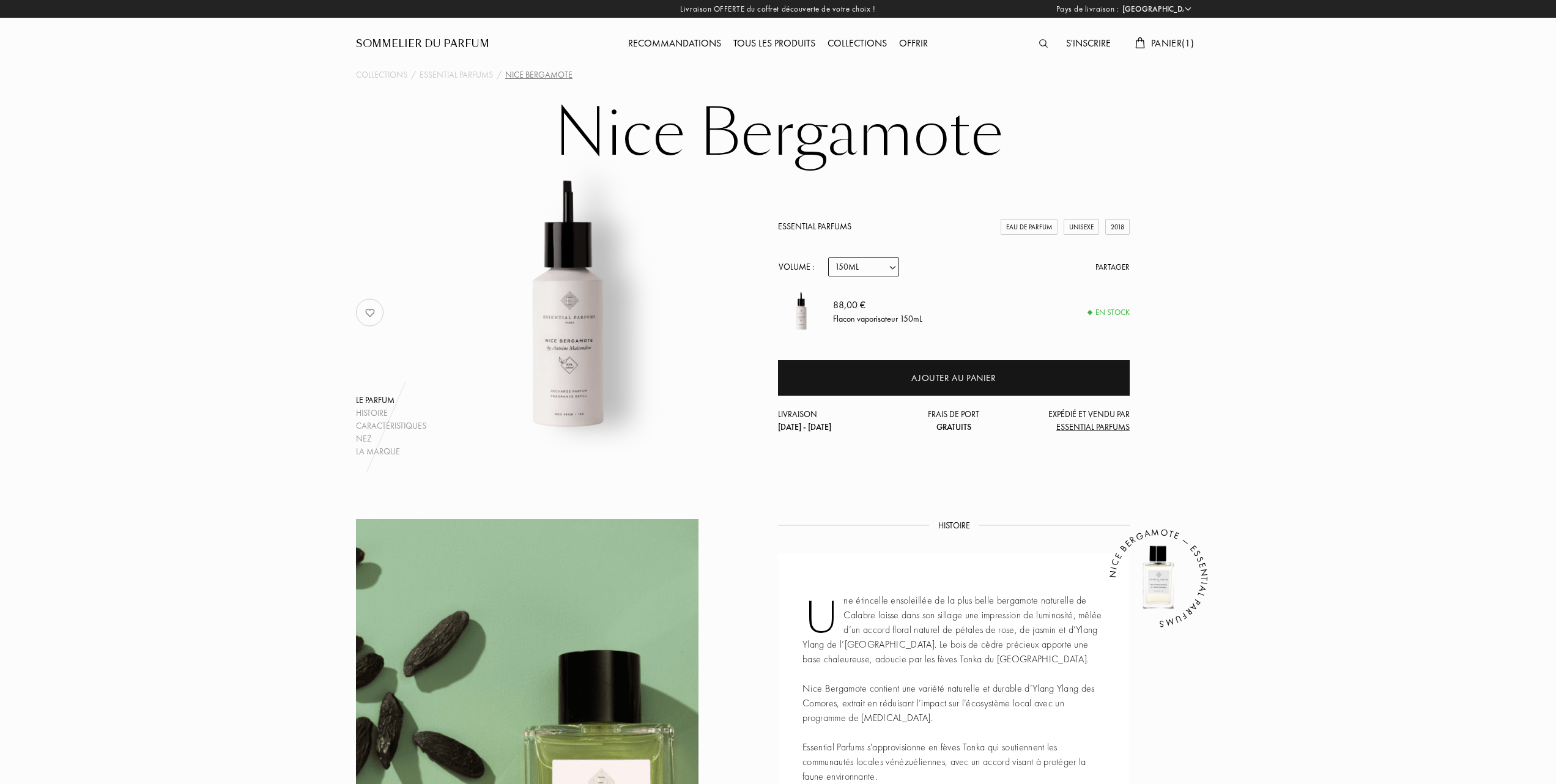
click at [896, 263] on select "Echantillon 10mL 100mL 150mL" at bounding box center [863, 266] width 71 height 19
select select "0"
click at [828, 257] on select "Echantillon 10mL 100mL 150mL" at bounding box center [863, 266] width 71 height 19
select select "0"
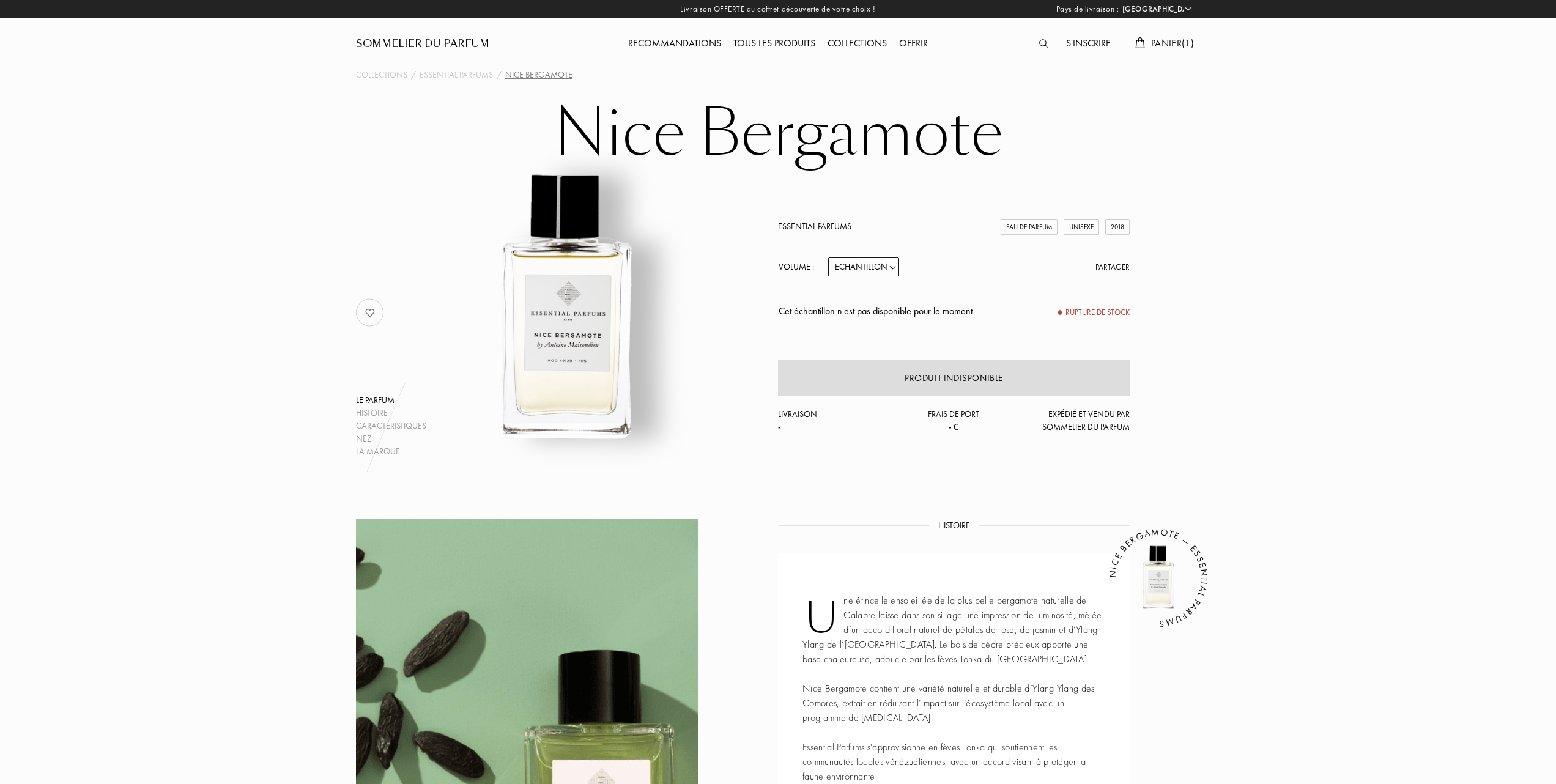
click at [767, 42] on div "Tous les produits" at bounding box center [775, 44] width 95 height 16
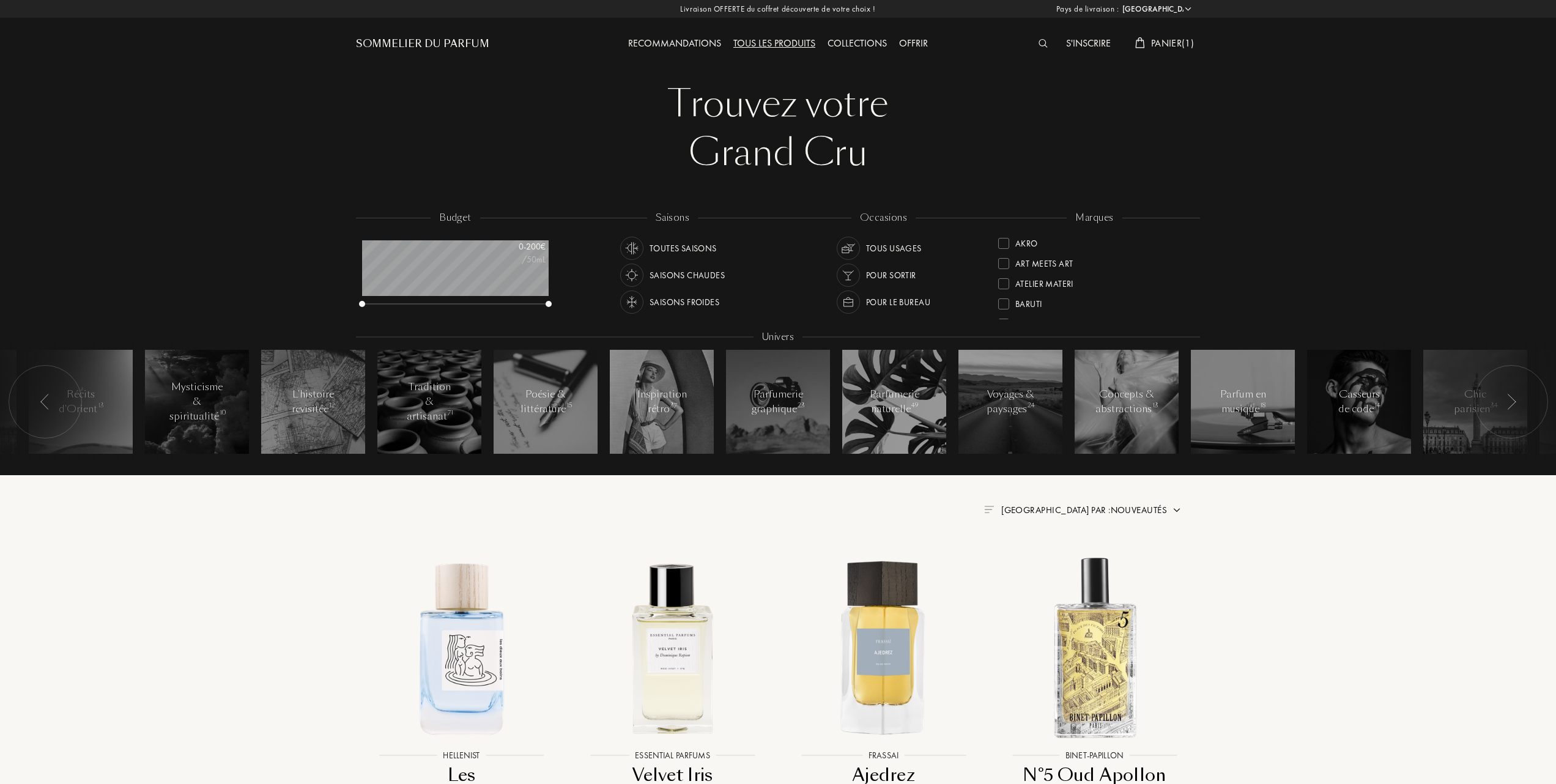
select select "FR"
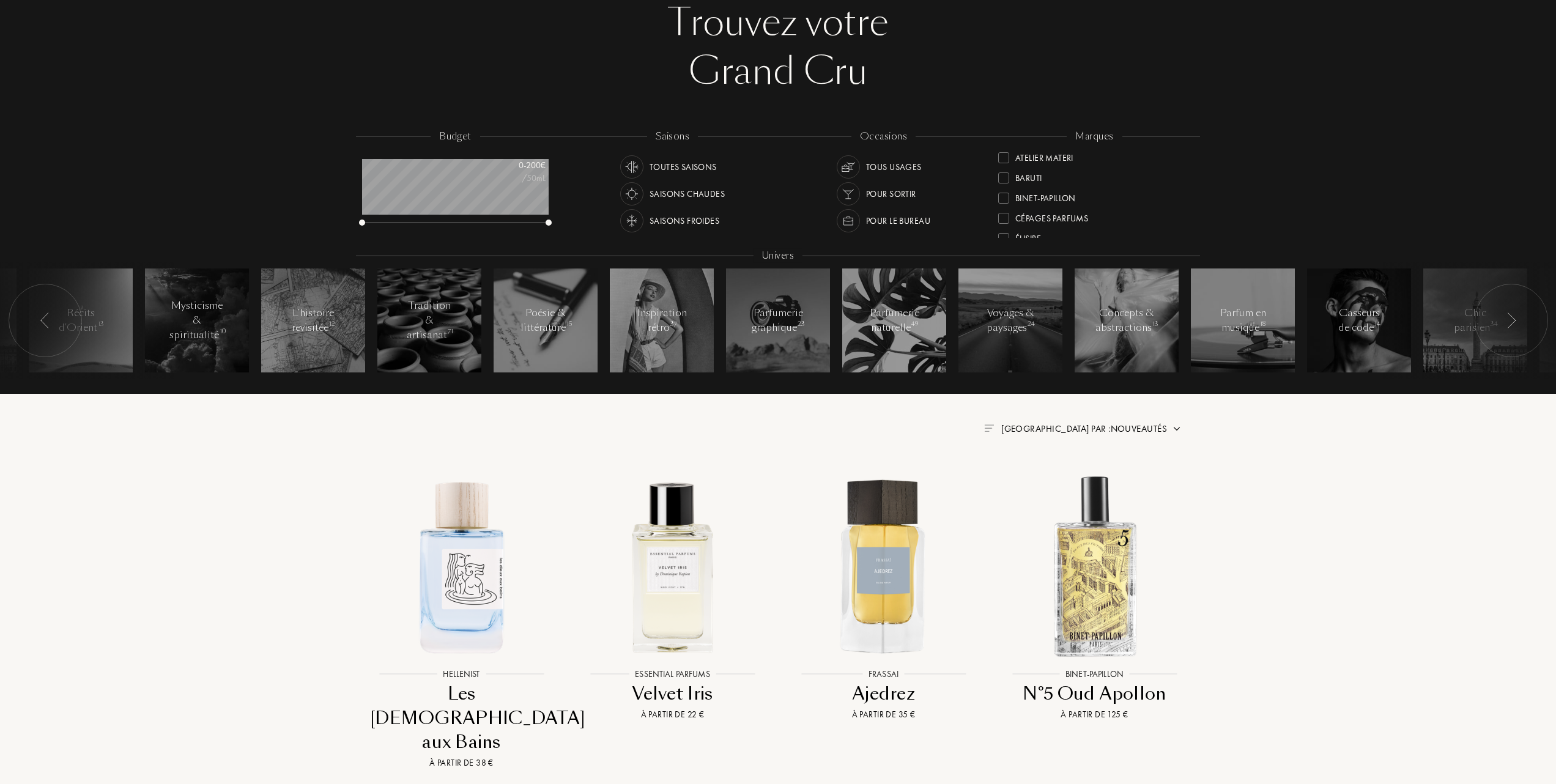
scroll to position [163, 0]
click at [1005, 181] on div at bounding box center [1004, 181] width 11 height 11
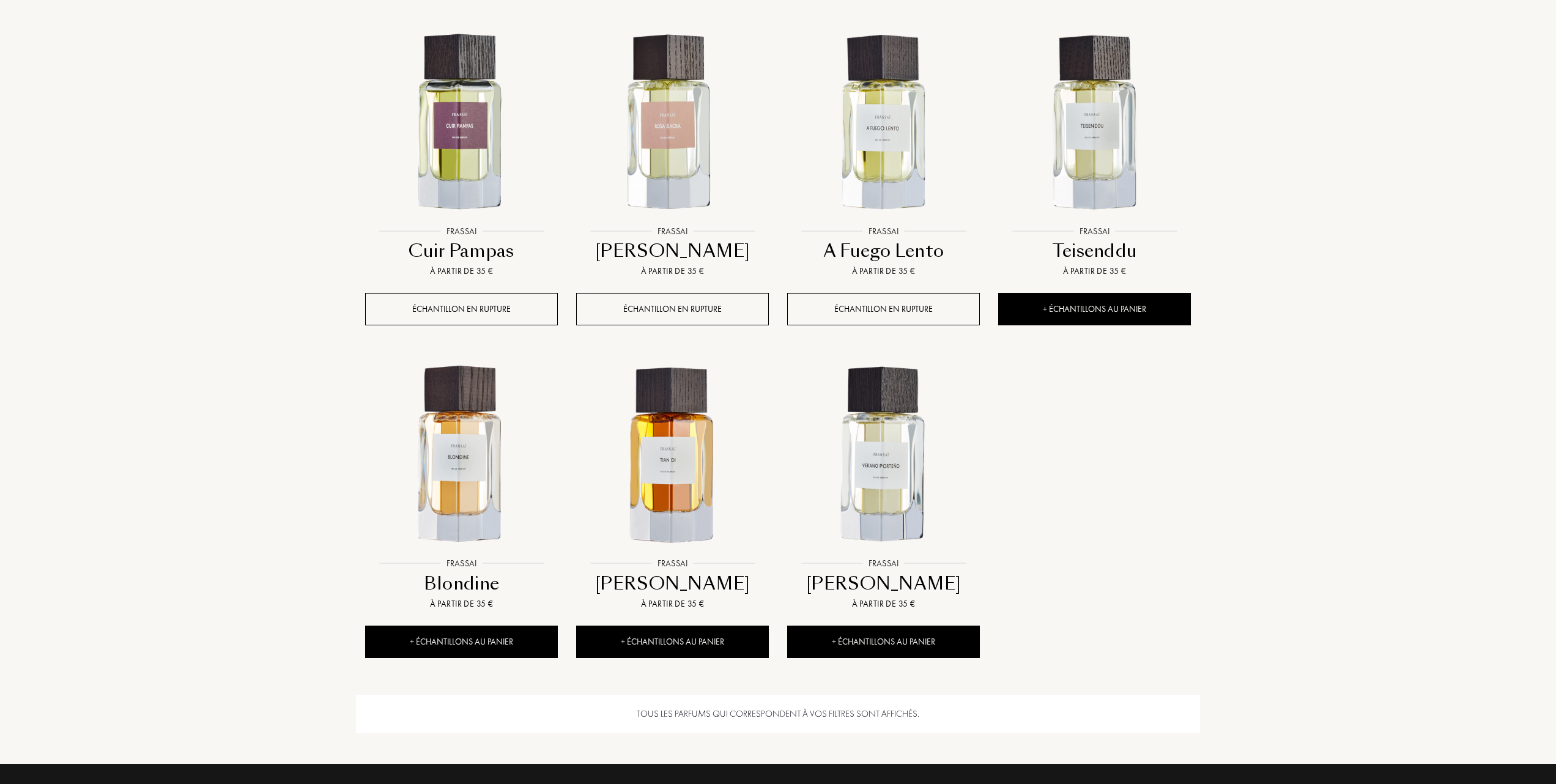
scroll to position [896, 0]
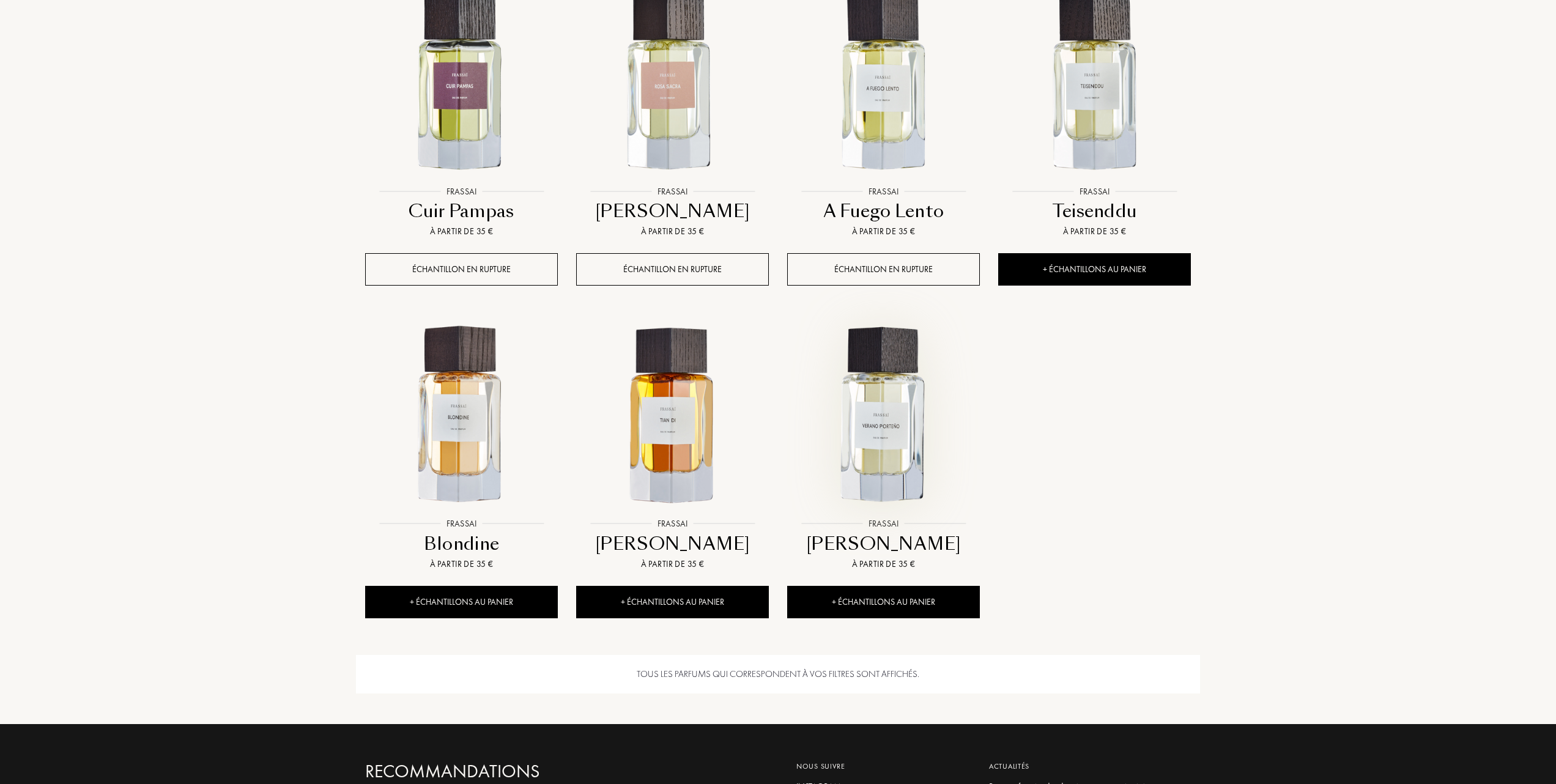
click at [875, 434] on img at bounding box center [884, 416] width 191 height 190
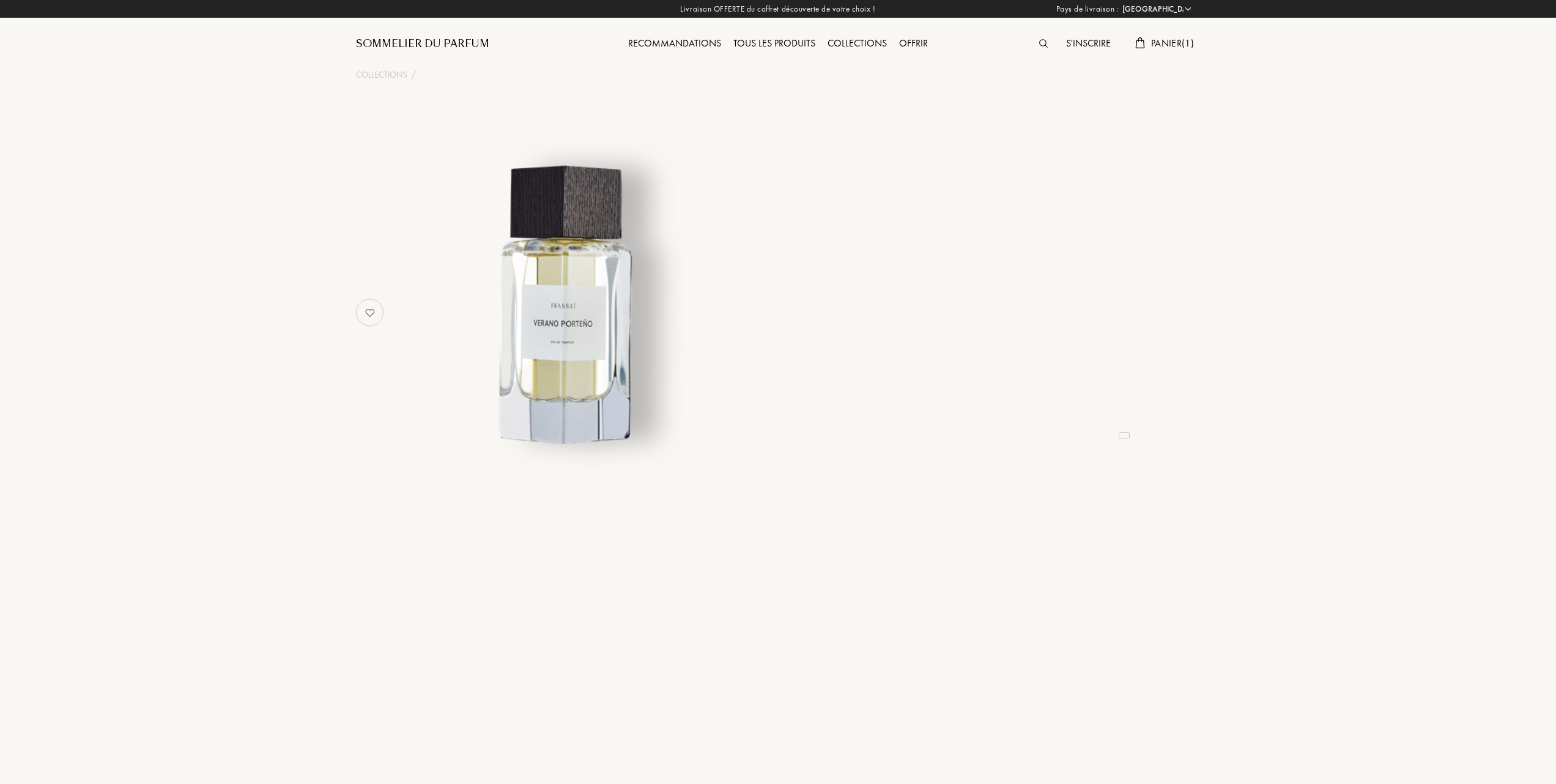
select select "FR"
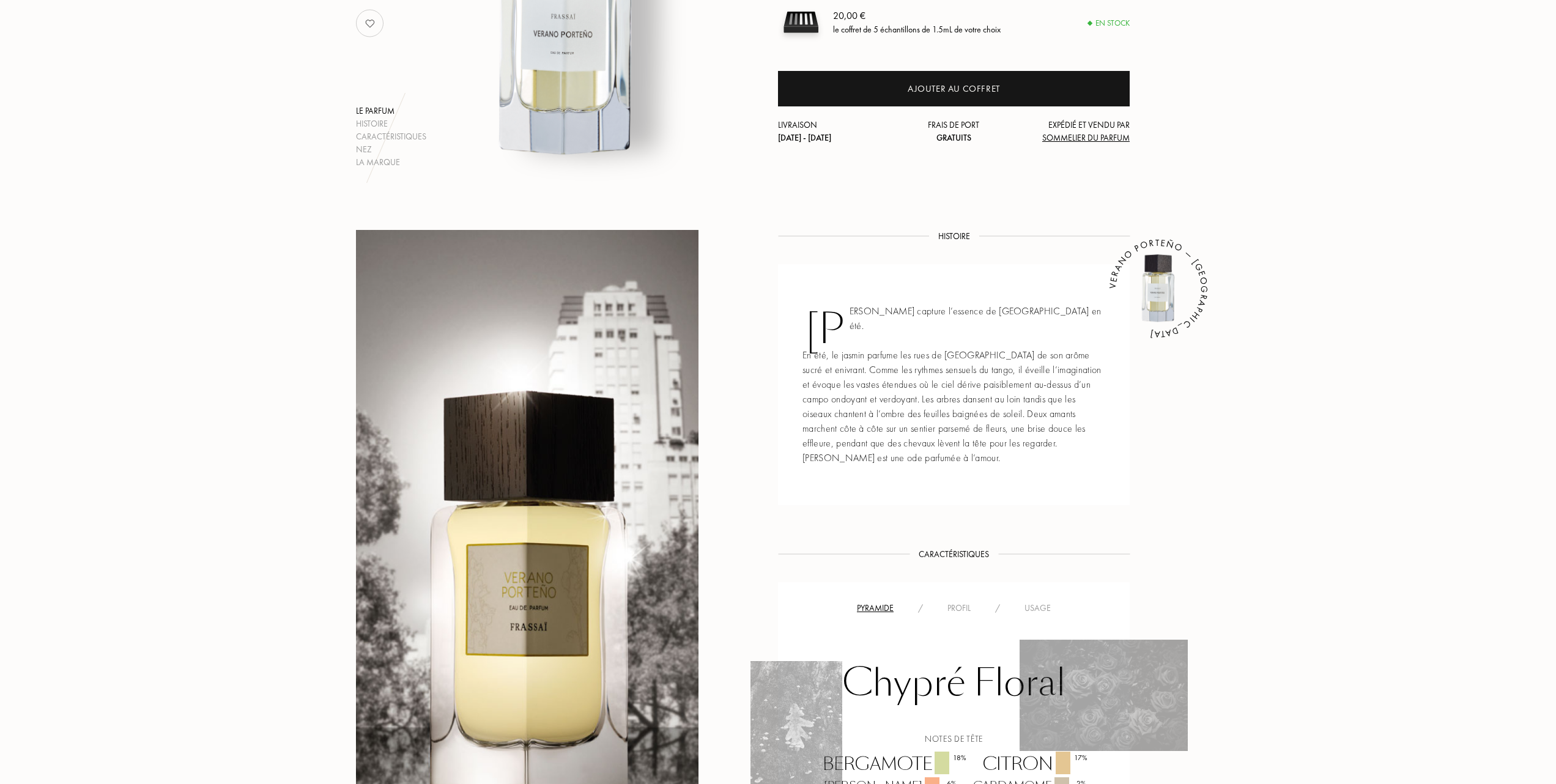
scroll to position [81, 0]
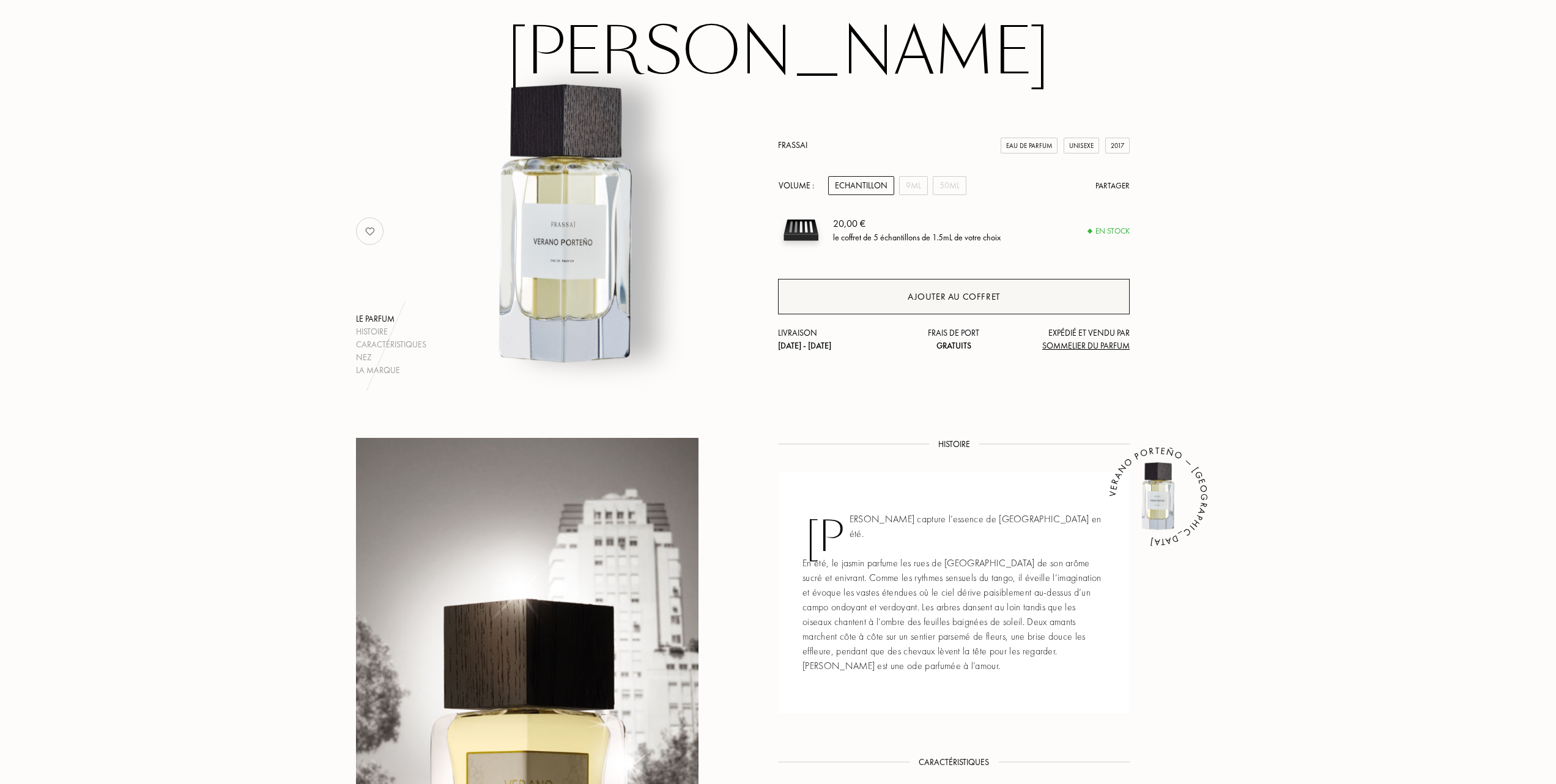
click at [947, 297] on div "Ajouter au coffret" at bounding box center [954, 297] width 92 height 14
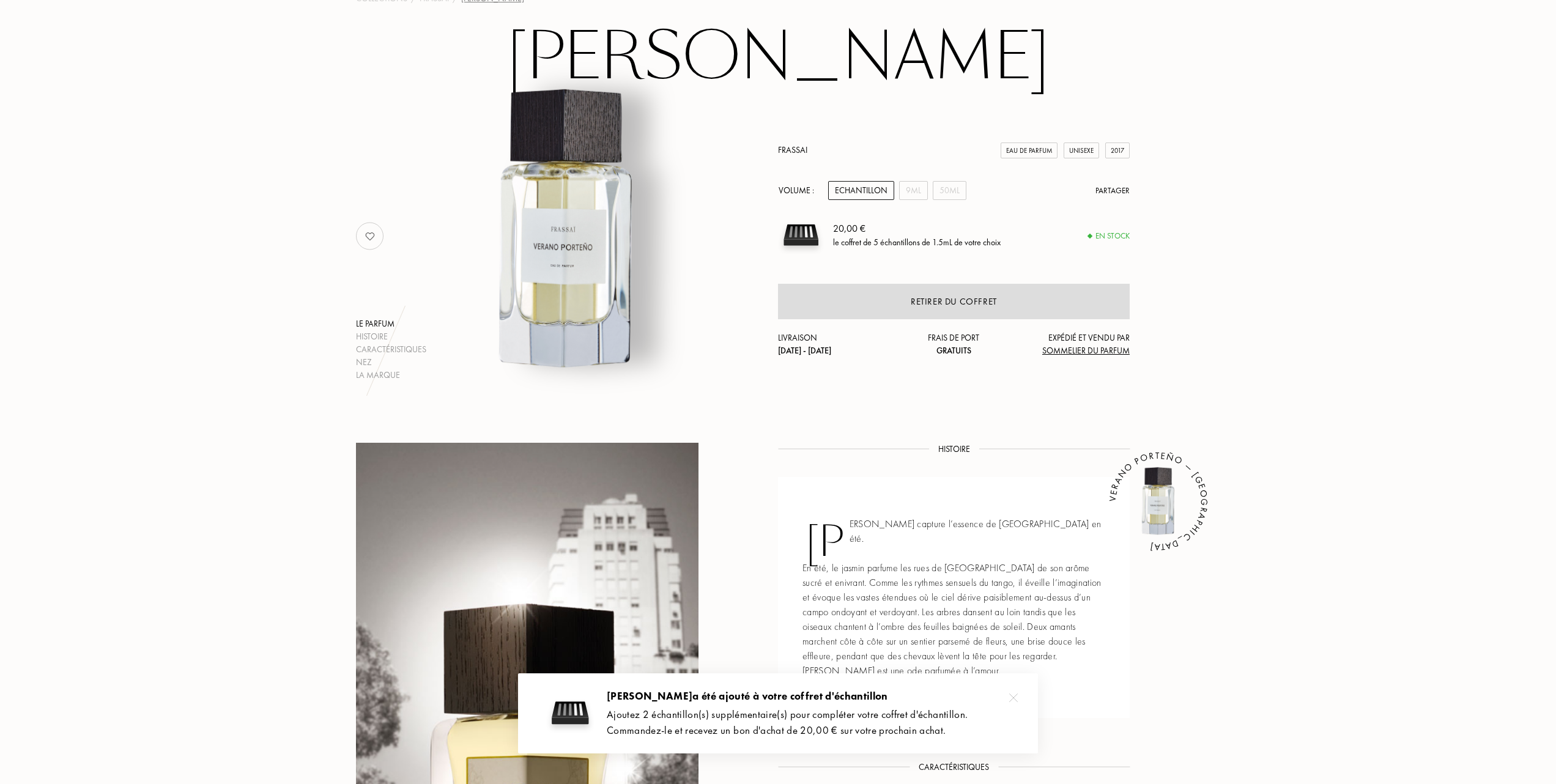
scroll to position [0, 0]
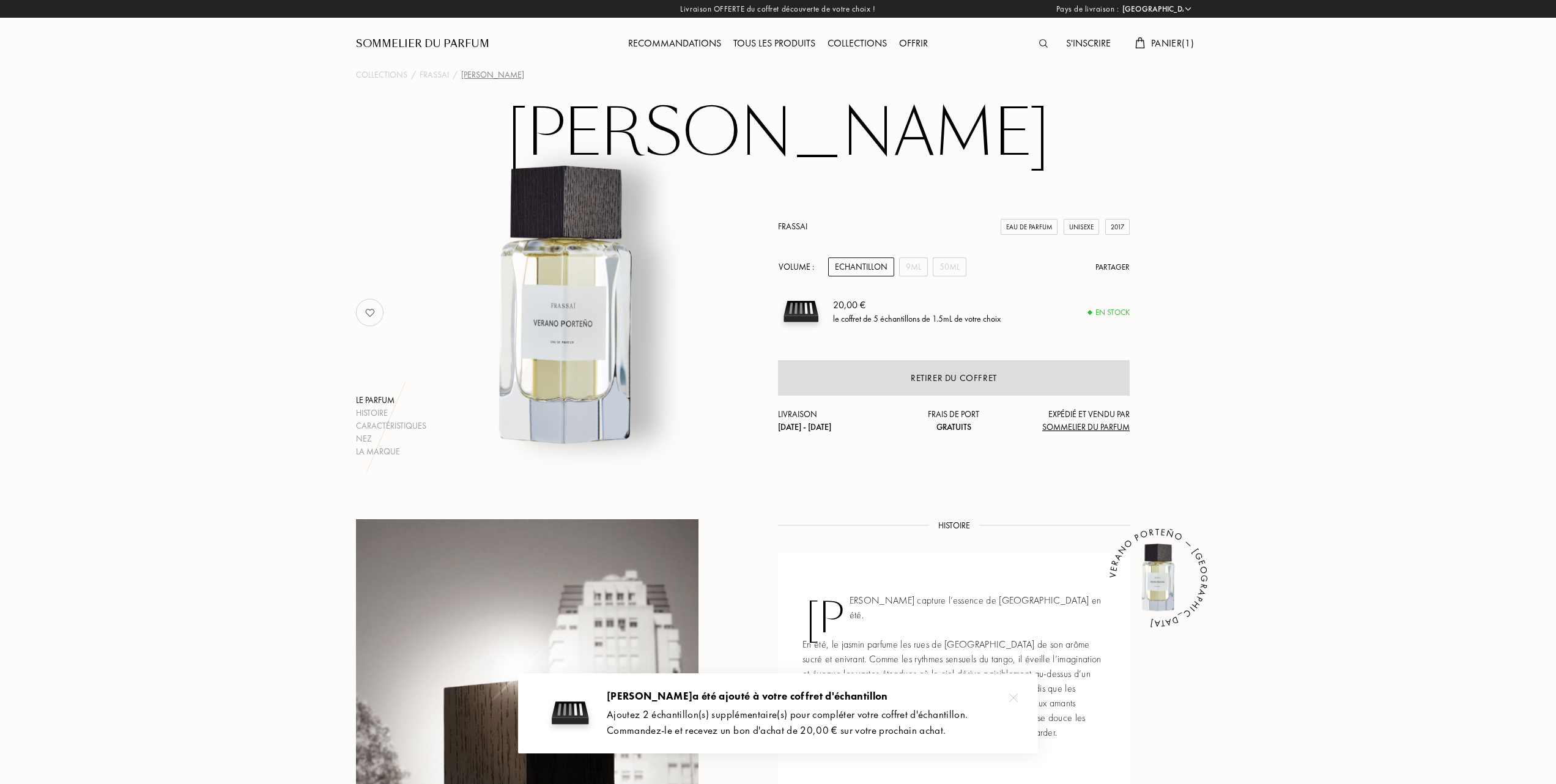
click at [1174, 43] on span "Panier ( 1 )" at bounding box center [1173, 42] width 43 height 13
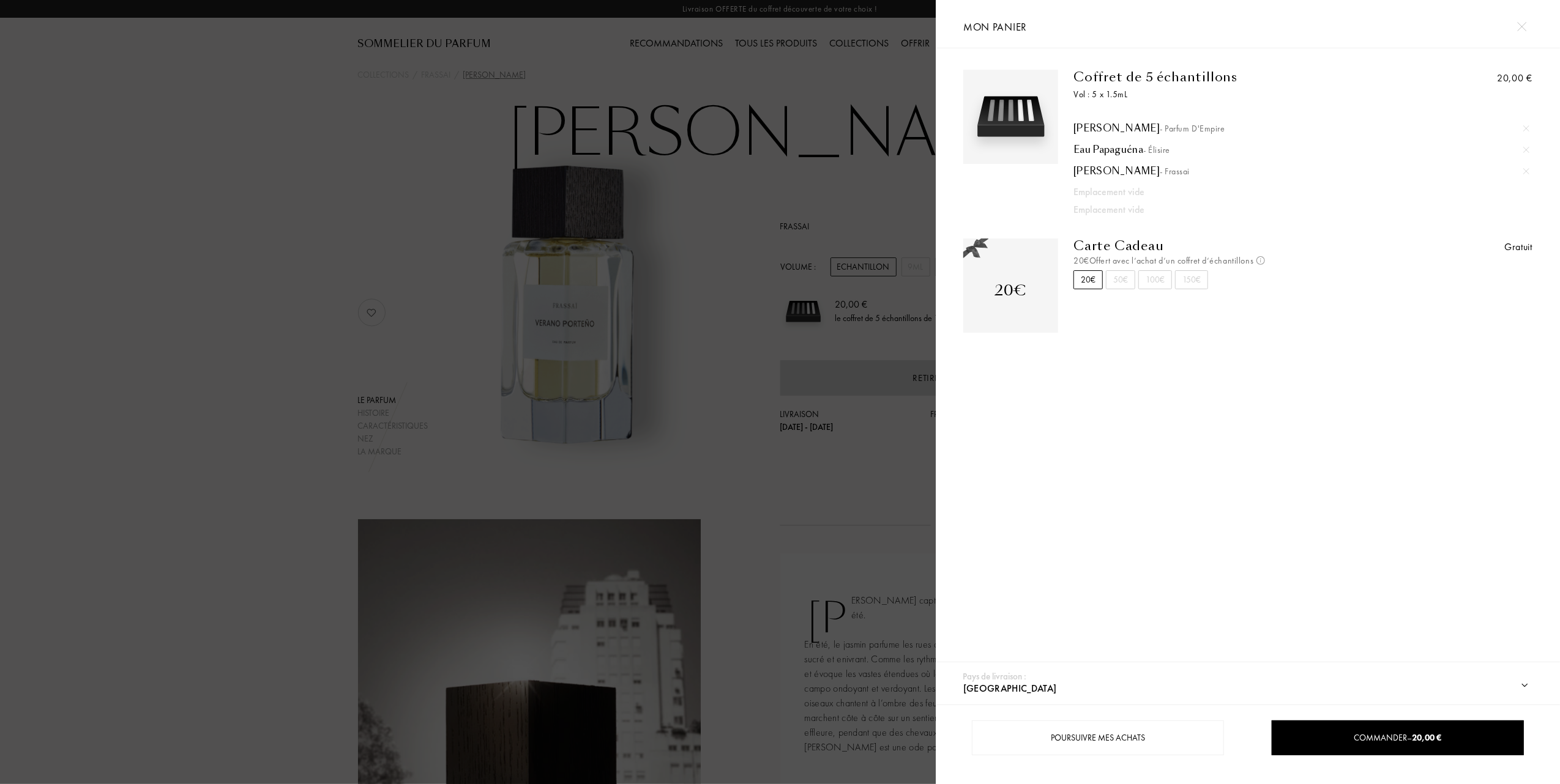
click at [355, 266] on div at bounding box center [467, 392] width 936 height 784
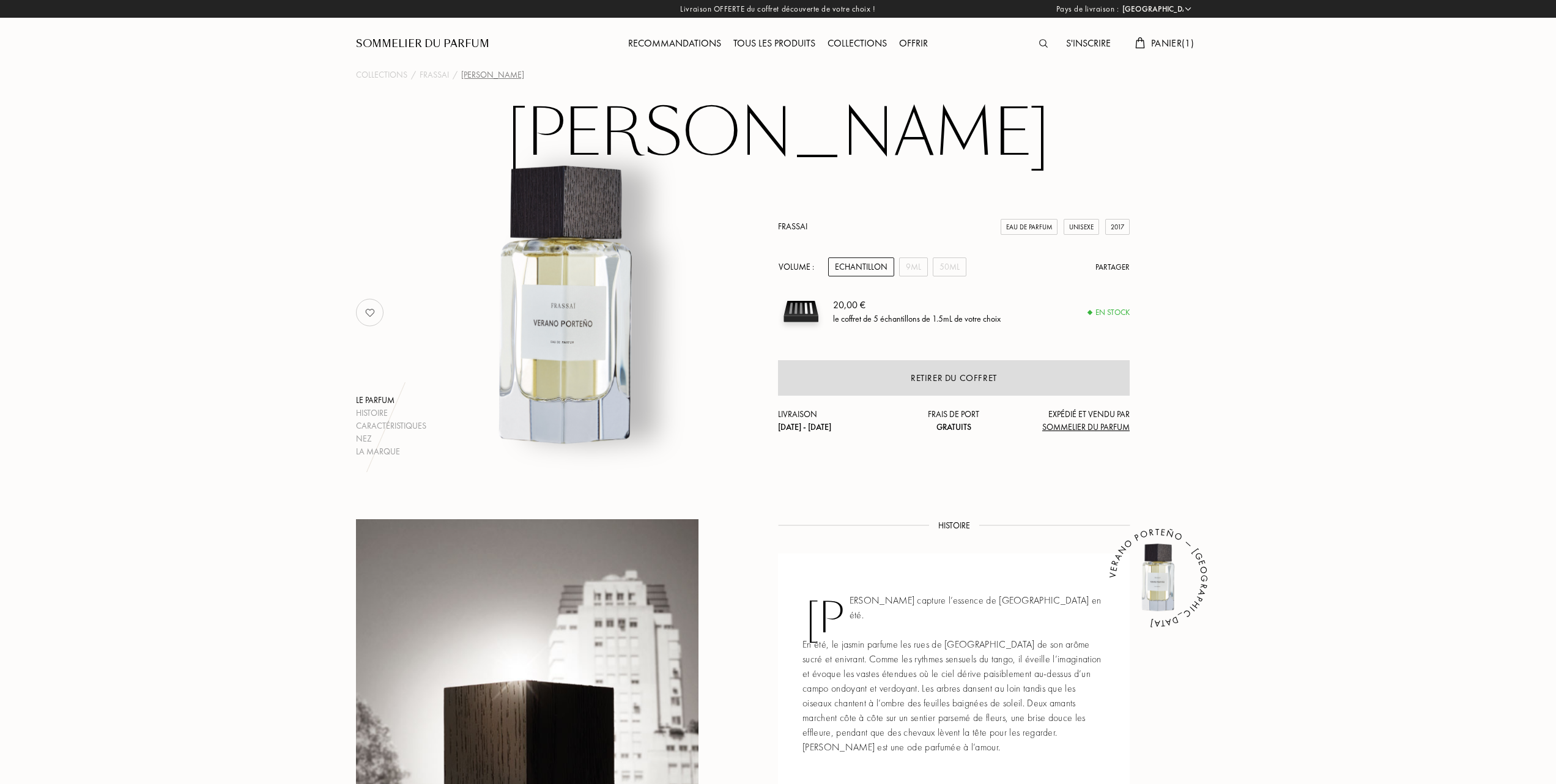
click at [791, 45] on div "Tous les produits" at bounding box center [775, 44] width 95 height 16
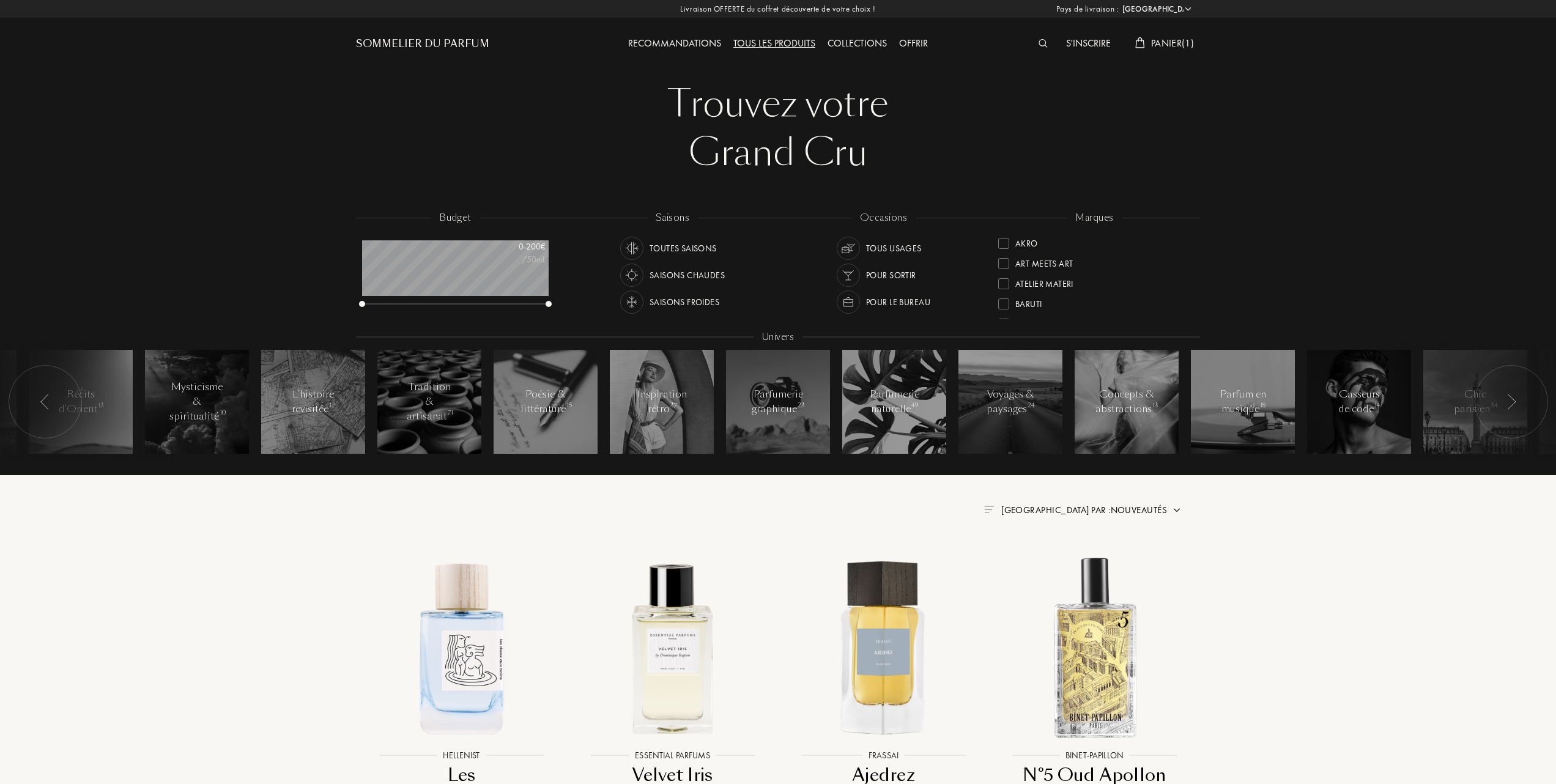
select select "FR"
click at [1004, 283] on div at bounding box center [1004, 282] width 11 height 11
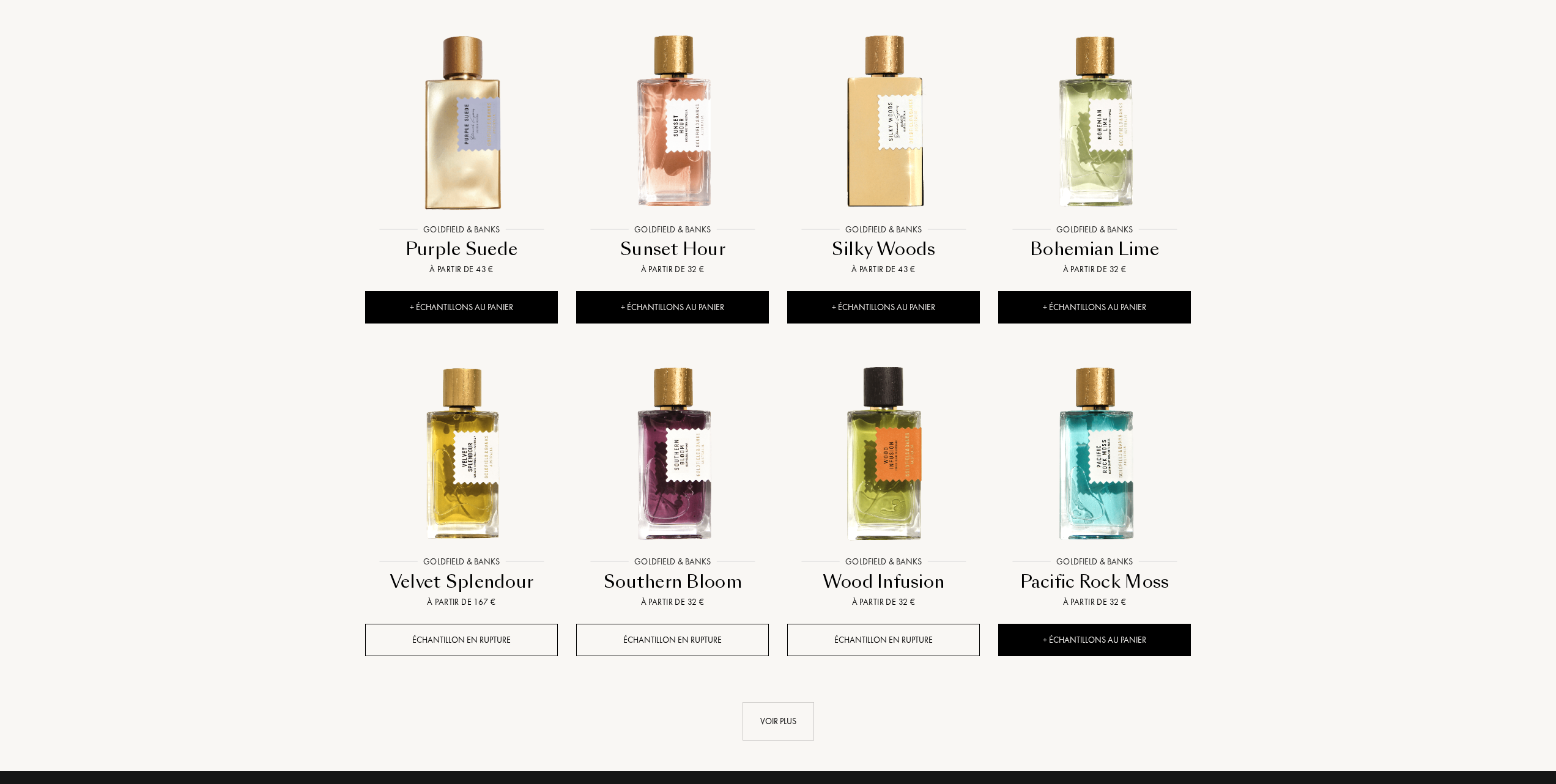
scroll to position [896, 0]
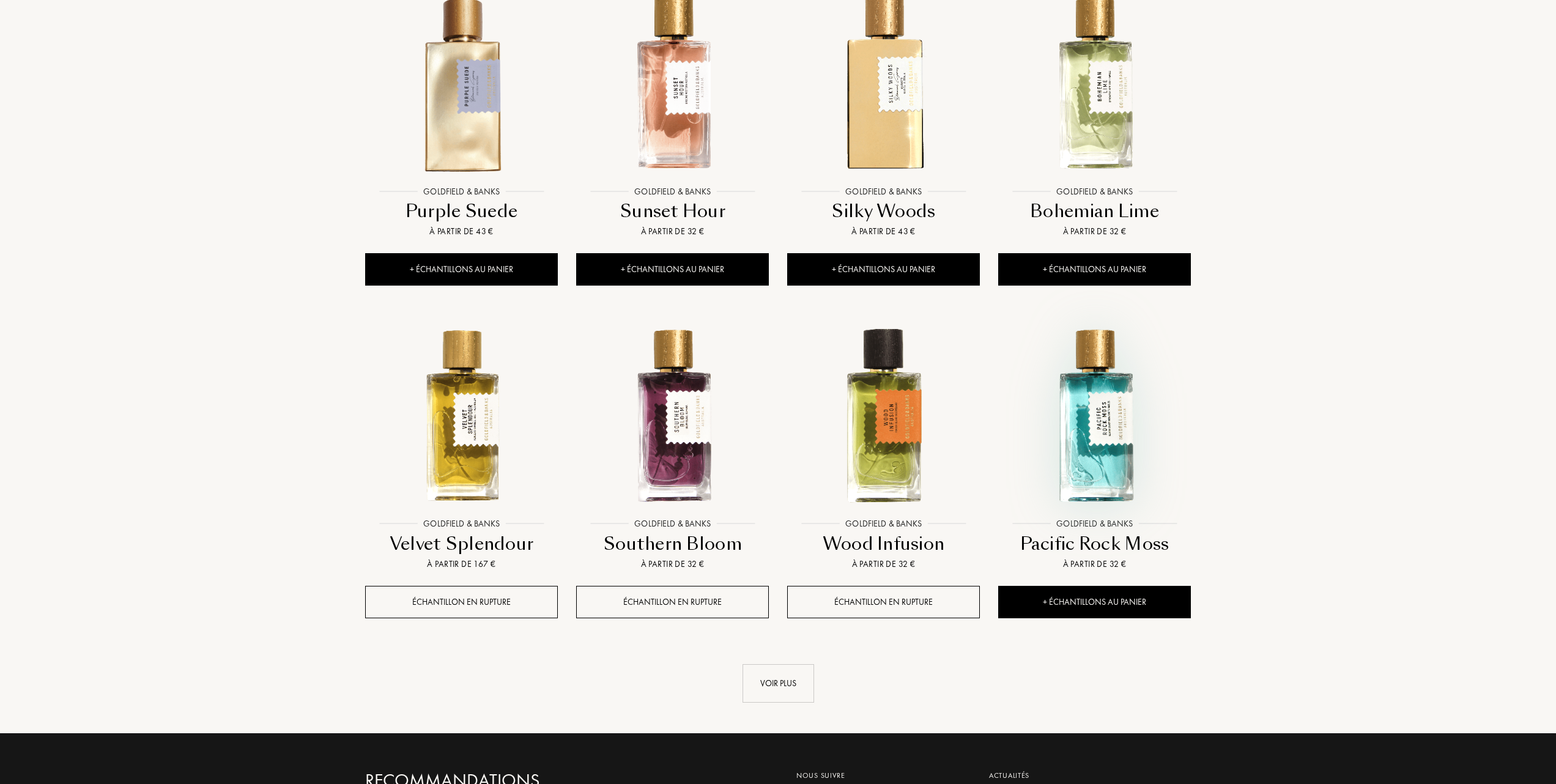
click at [1080, 452] on img at bounding box center [1095, 416] width 191 height 190
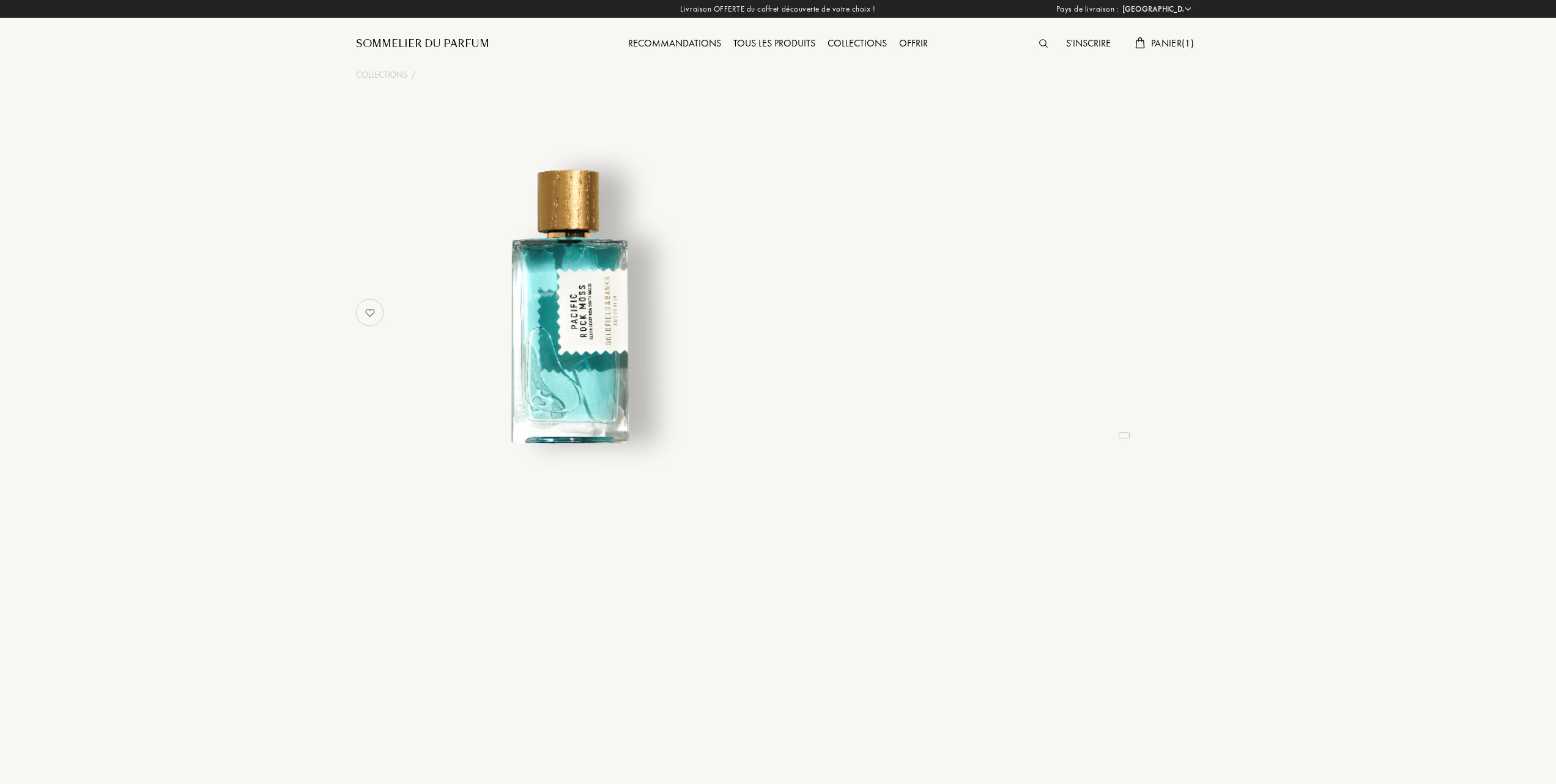
select select "FR"
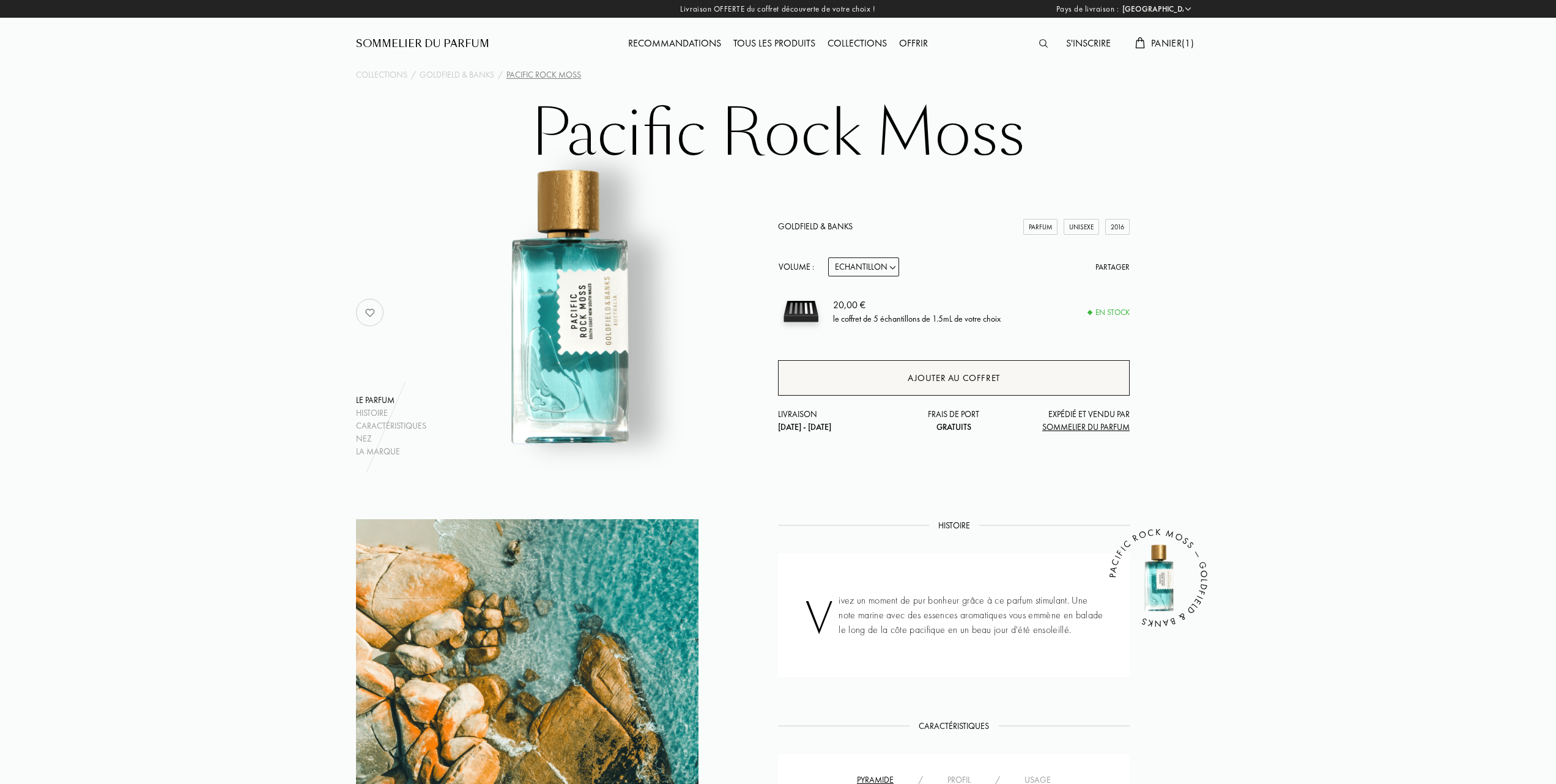
click at [958, 373] on div "Ajouter au coffret" at bounding box center [954, 378] width 92 height 14
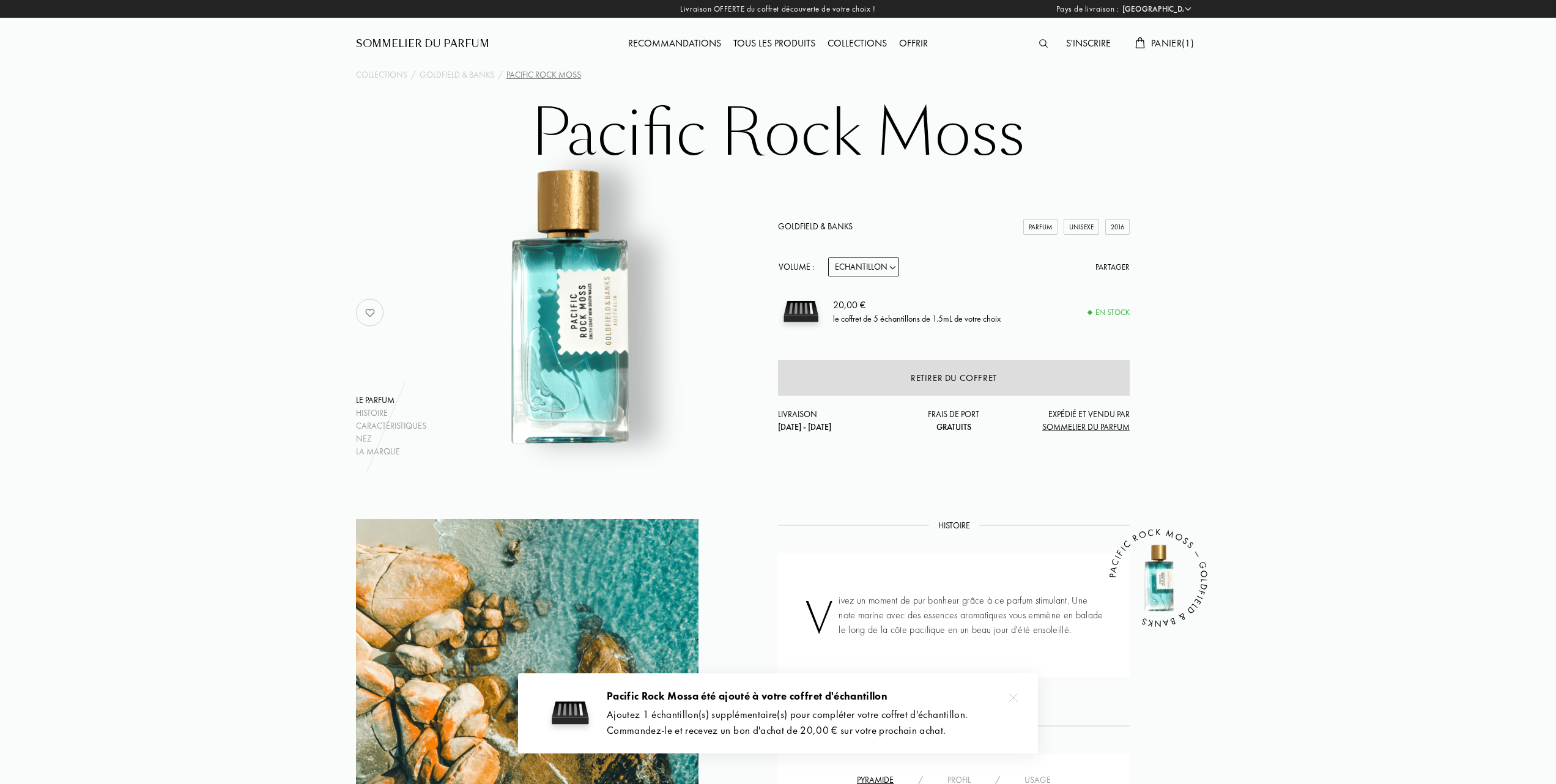
click at [1174, 42] on span "Panier ( 1 )" at bounding box center [1173, 42] width 43 height 13
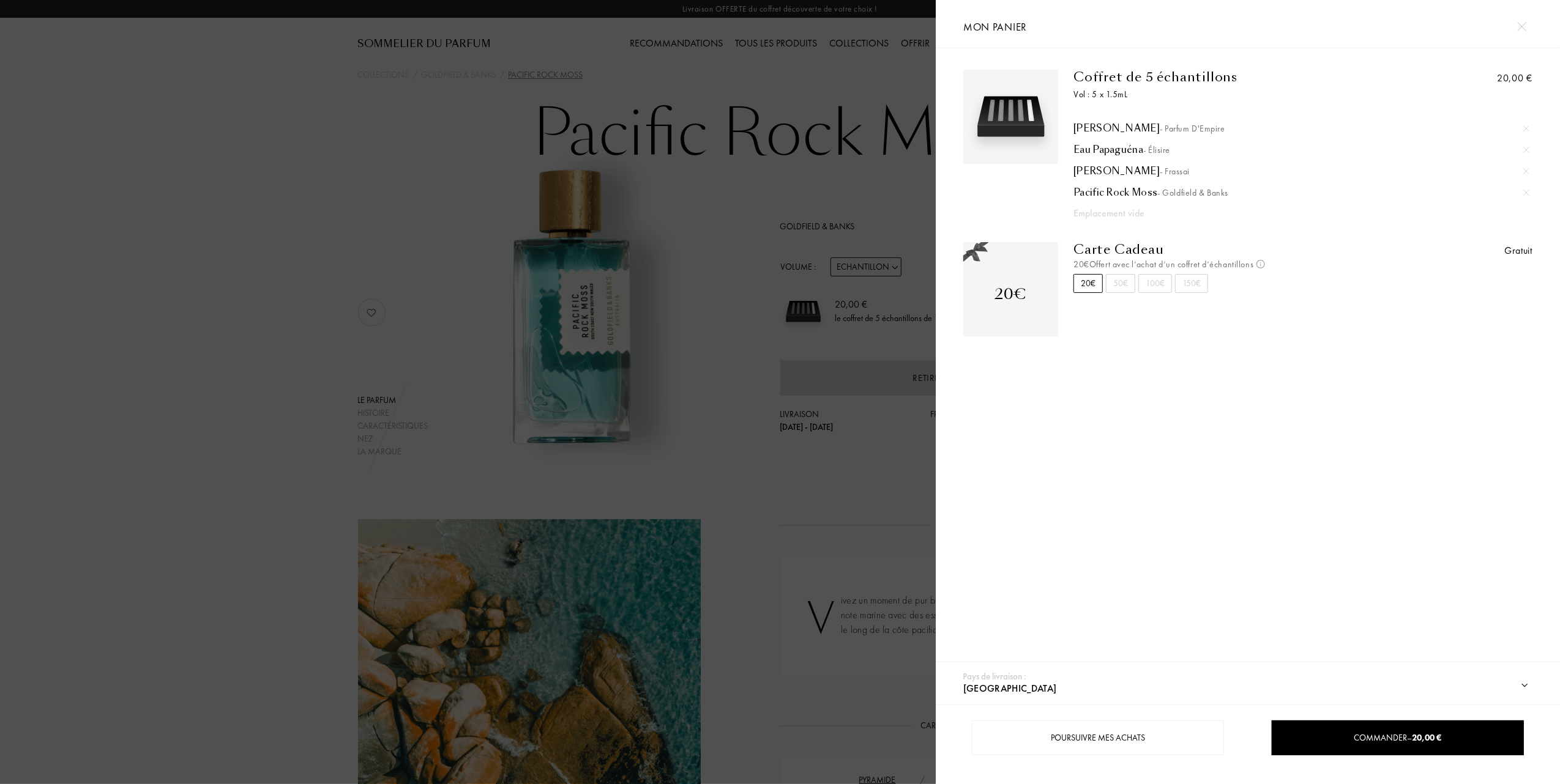
click at [316, 277] on div at bounding box center [467, 392] width 936 height 784
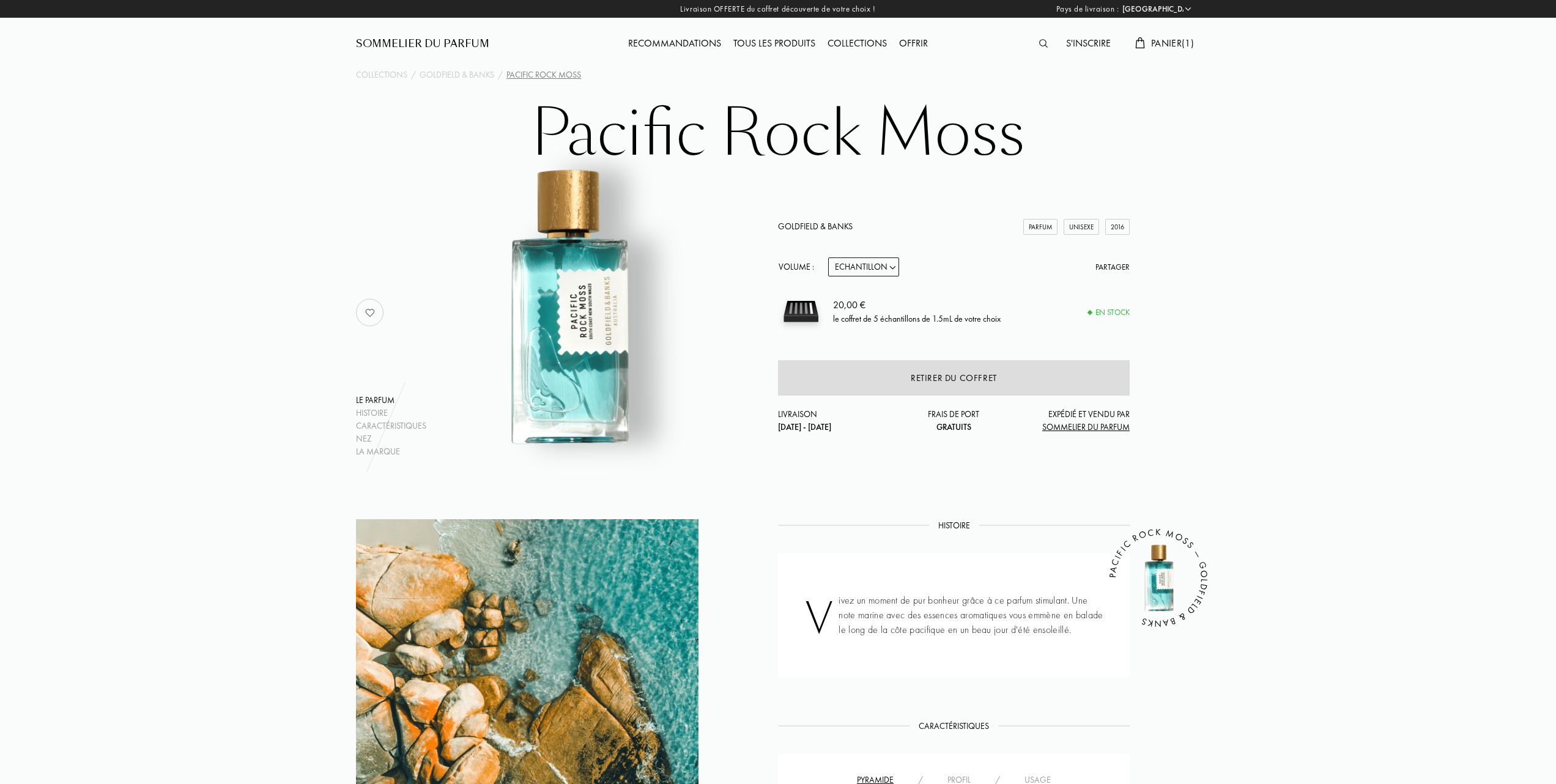
click at [793, 44] on div "Tous les produits" at bounding box center [775, 44] width 95 height 16
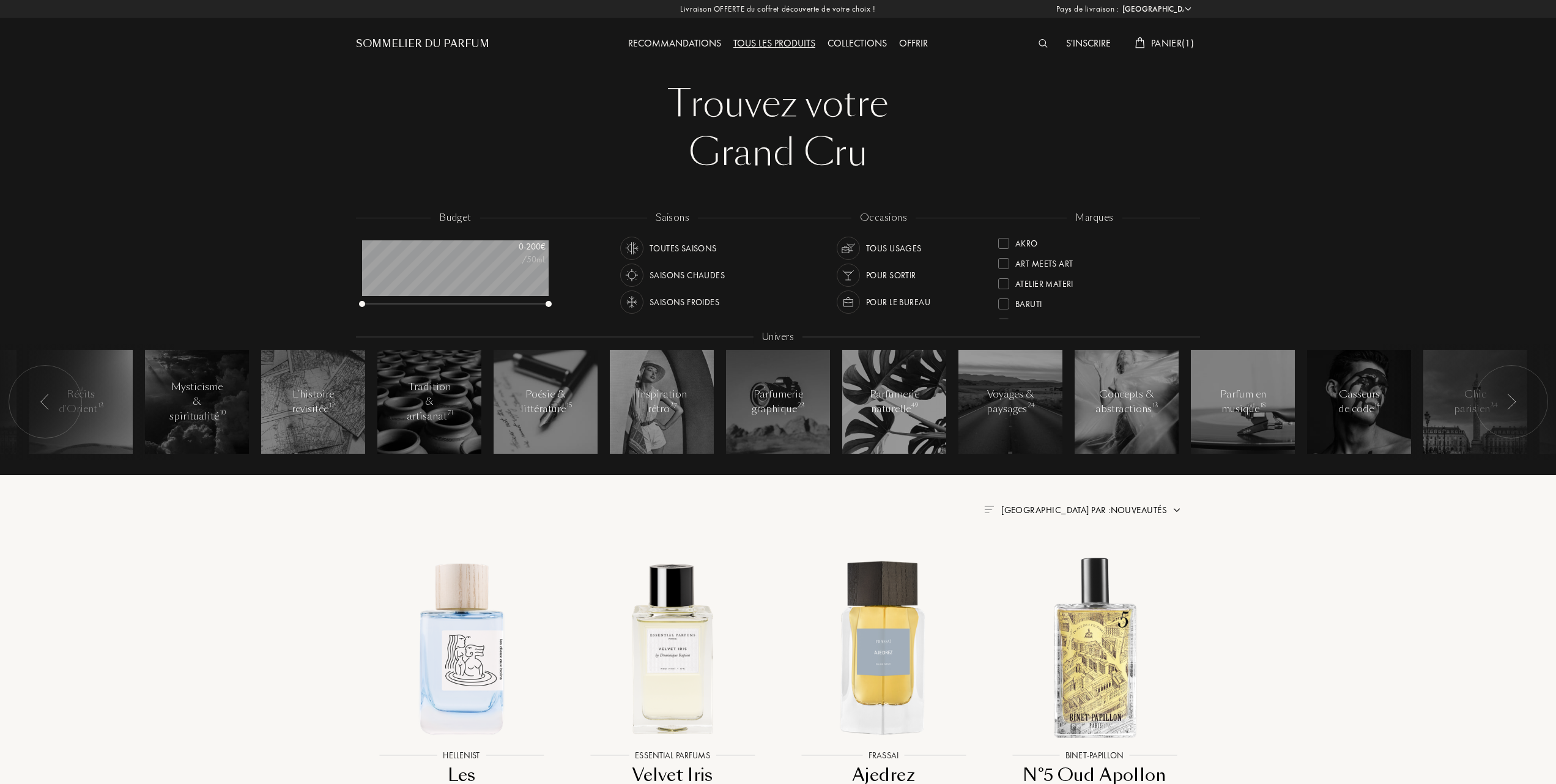
select select "FR"
click at [1006, 277] on div at bounding box center [1004, 281] width 11 height 11
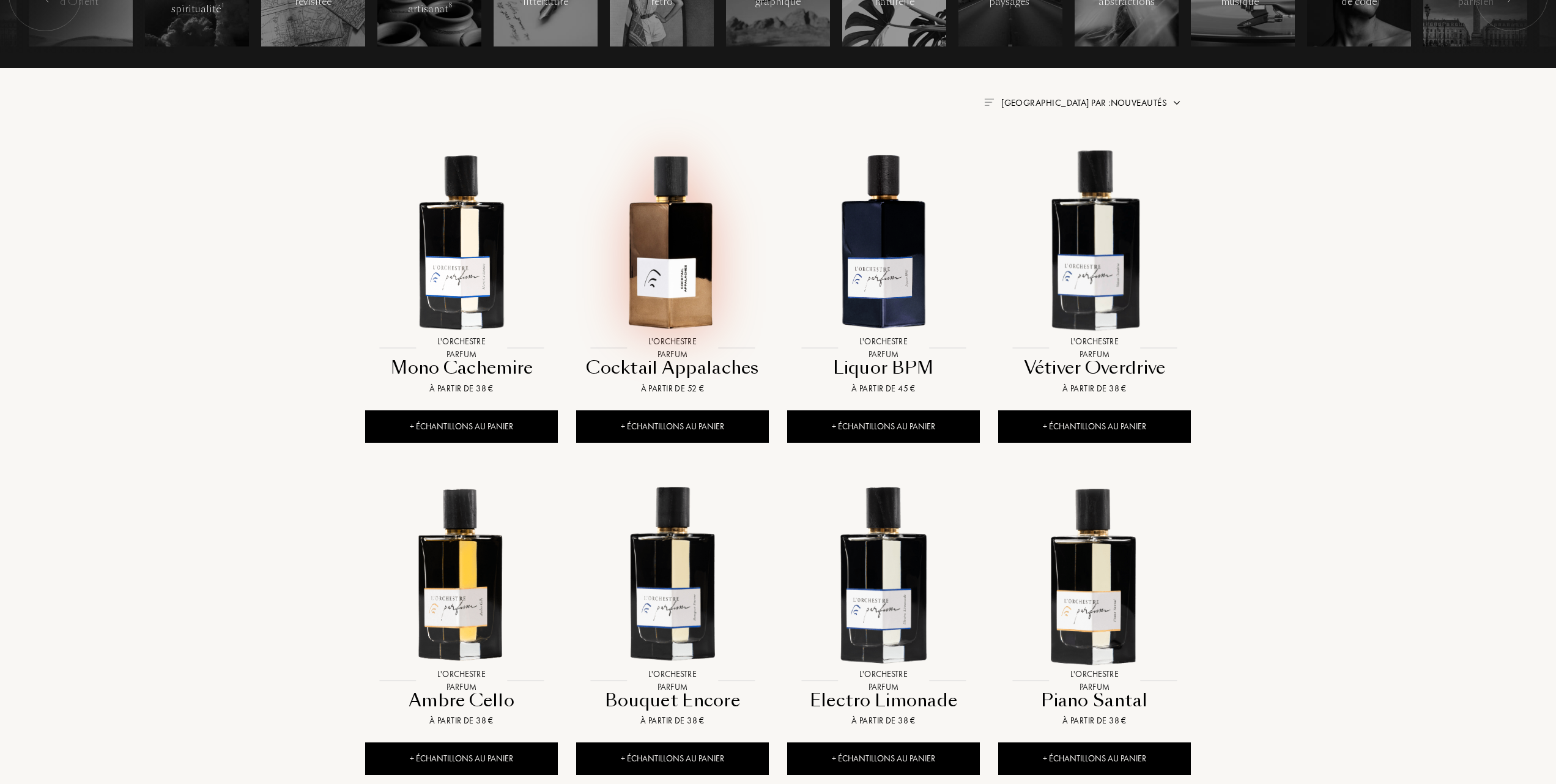
scroll to position [489, 0]
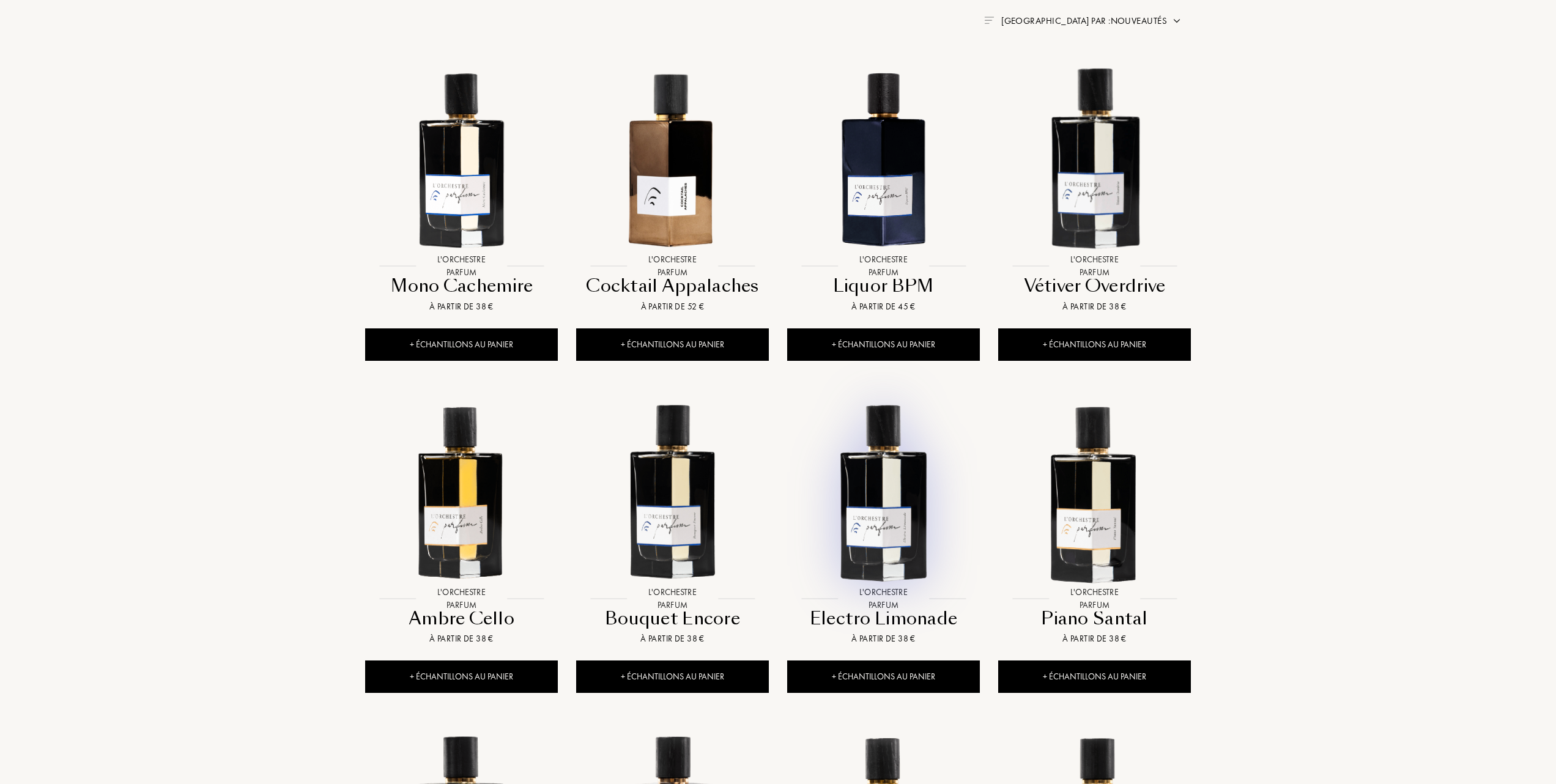
click at [880, 528] on img at bounding box center [884, 491] width 191 height 190
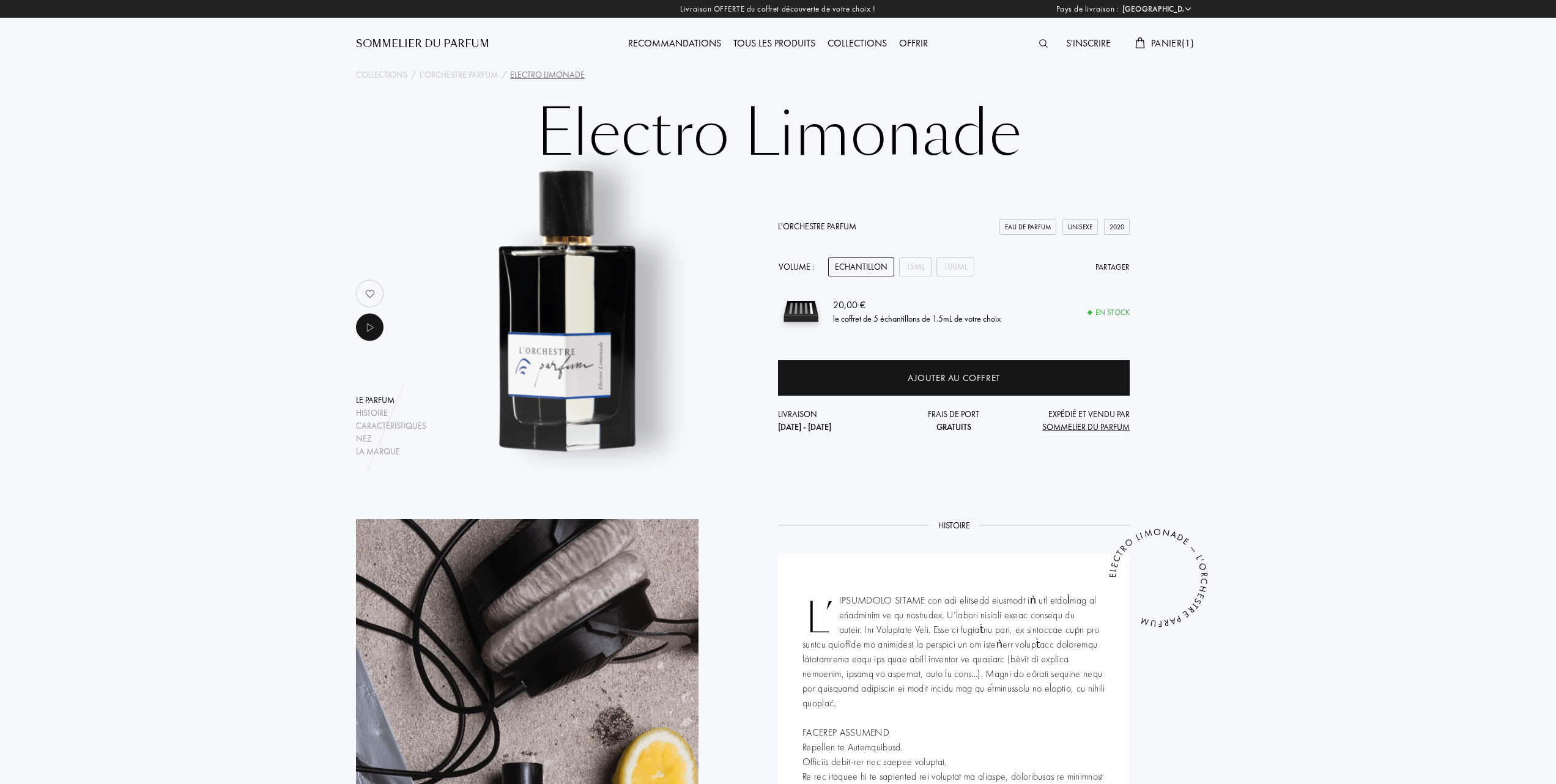
select select "FR"
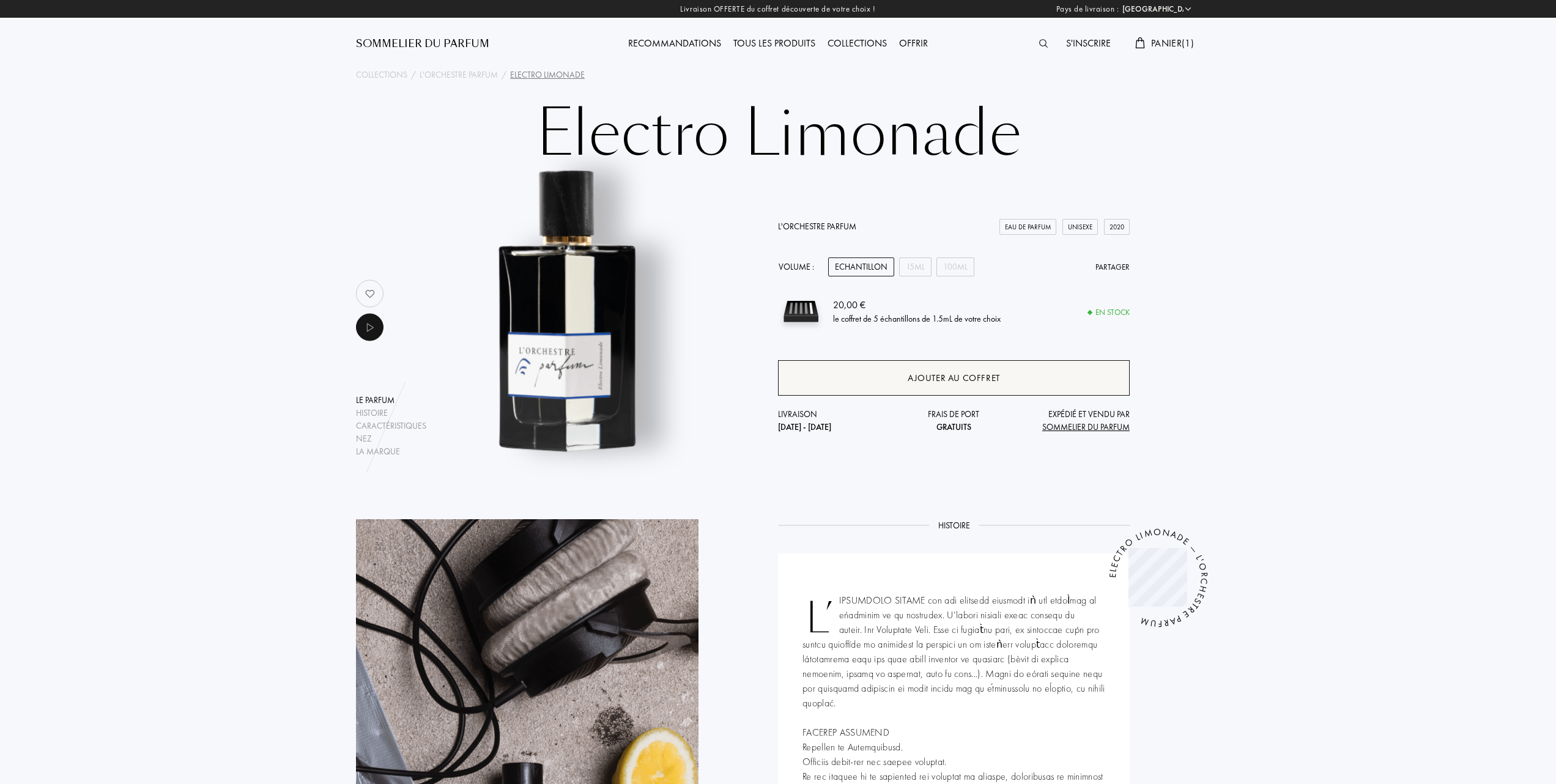
click at [927, 376] on div "Ajouter au coffret" at bounding box center [954, 378] width 92 height 14
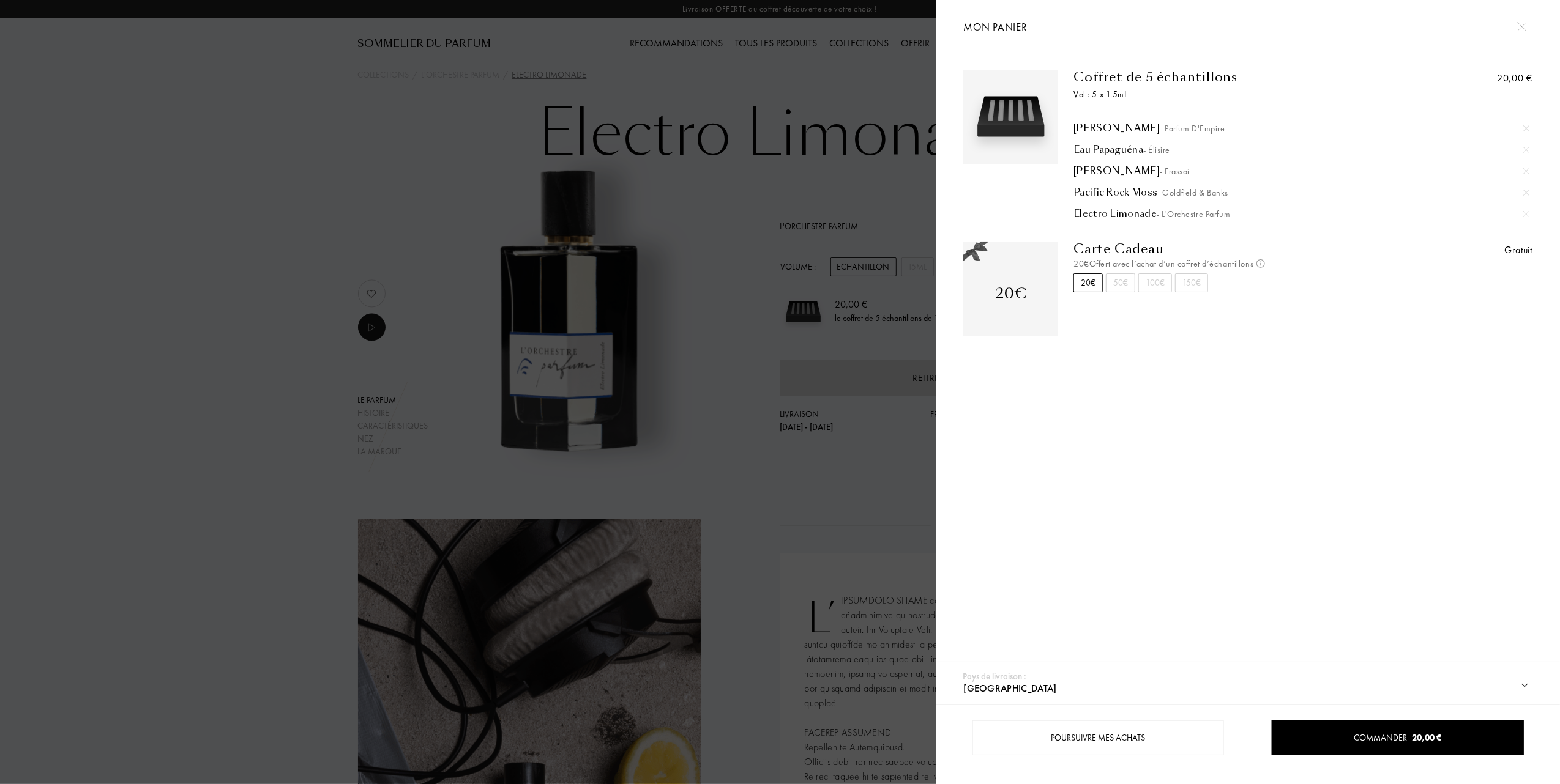
click at [1528, 125] on div at bounding box center [1526, 128] width 19 height 19
click at [1526, 126] on img at bounding box center [1526, 129] width 6 height 6
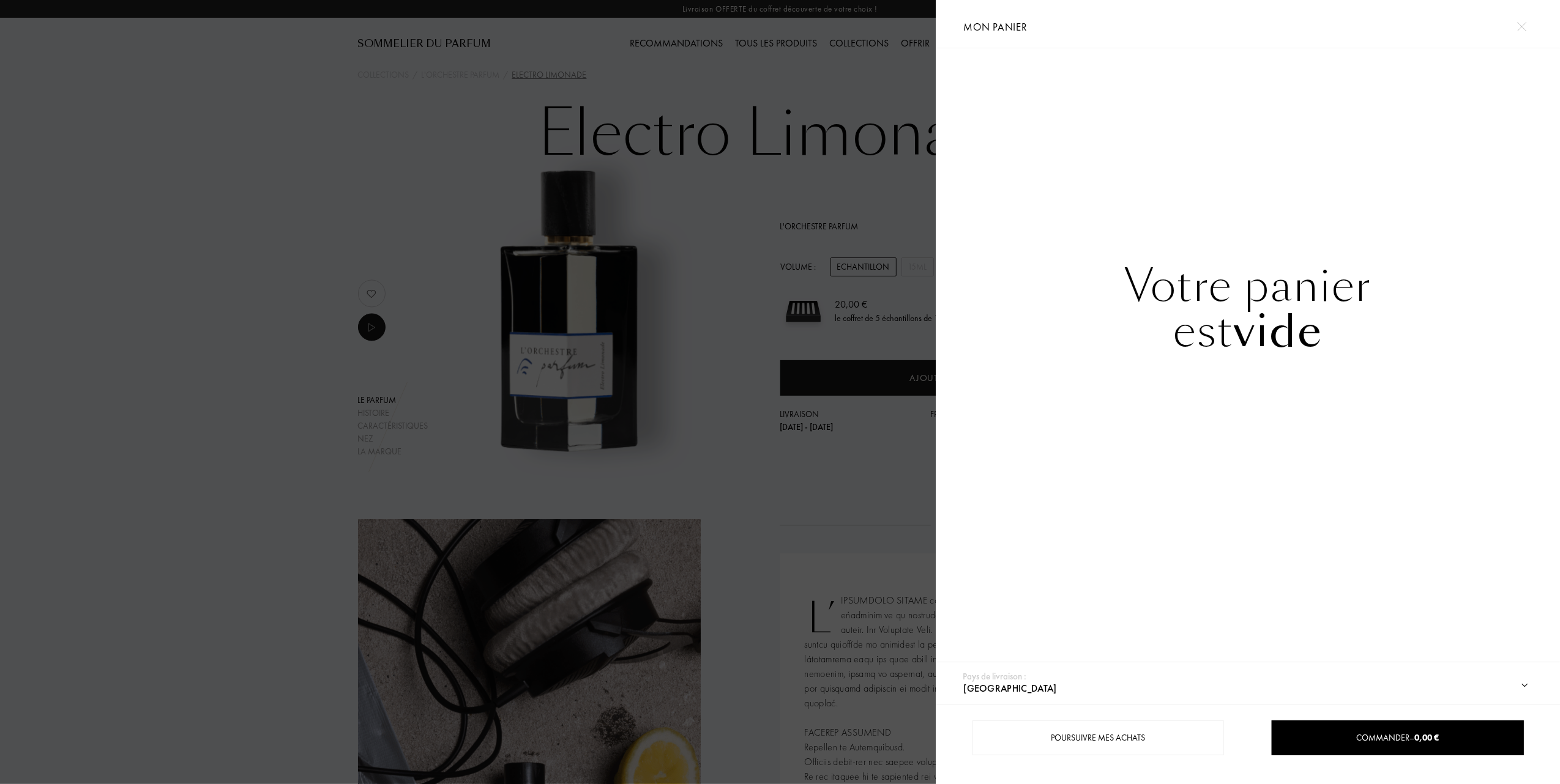
click at [260, 248] on div at bounding box center [467, 392] width 936 height 784
